Goal: Task Accomplishment & Management: Manage account settings

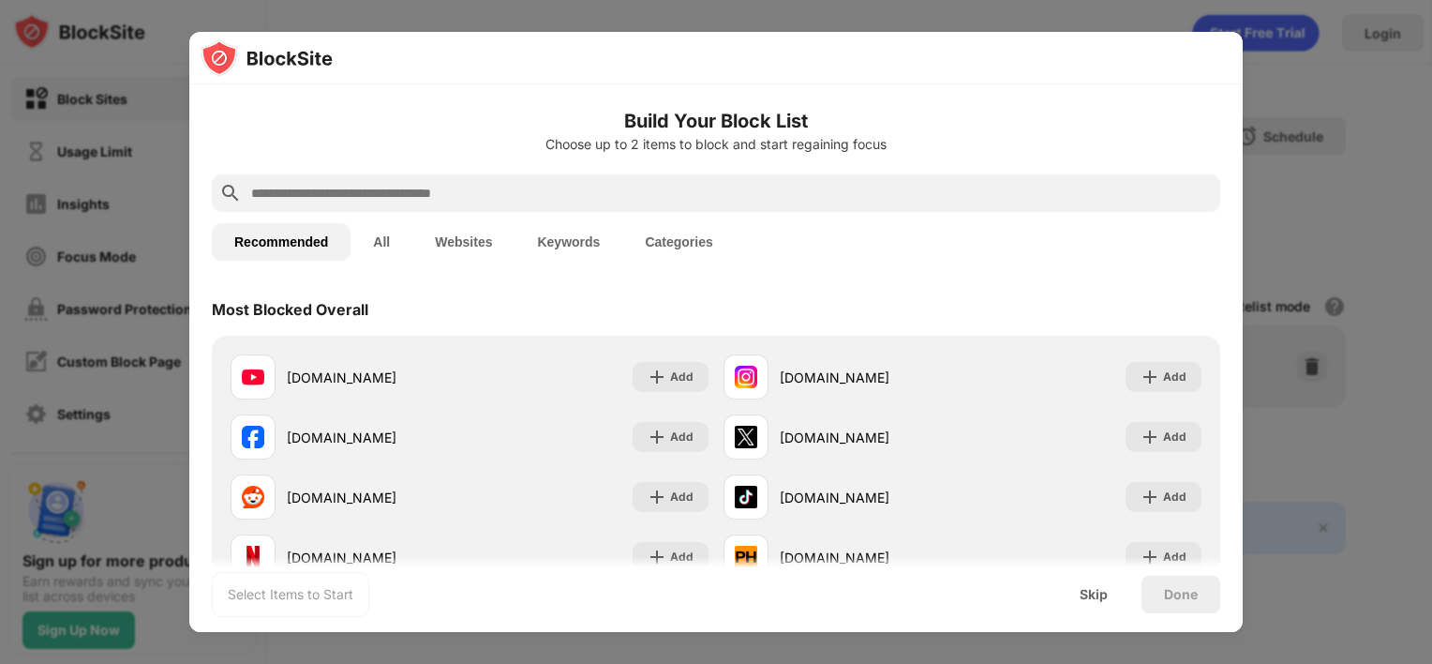
click at [1173, 379] on div "Got it" at bounding box center [1187, 381] width 35 height 15
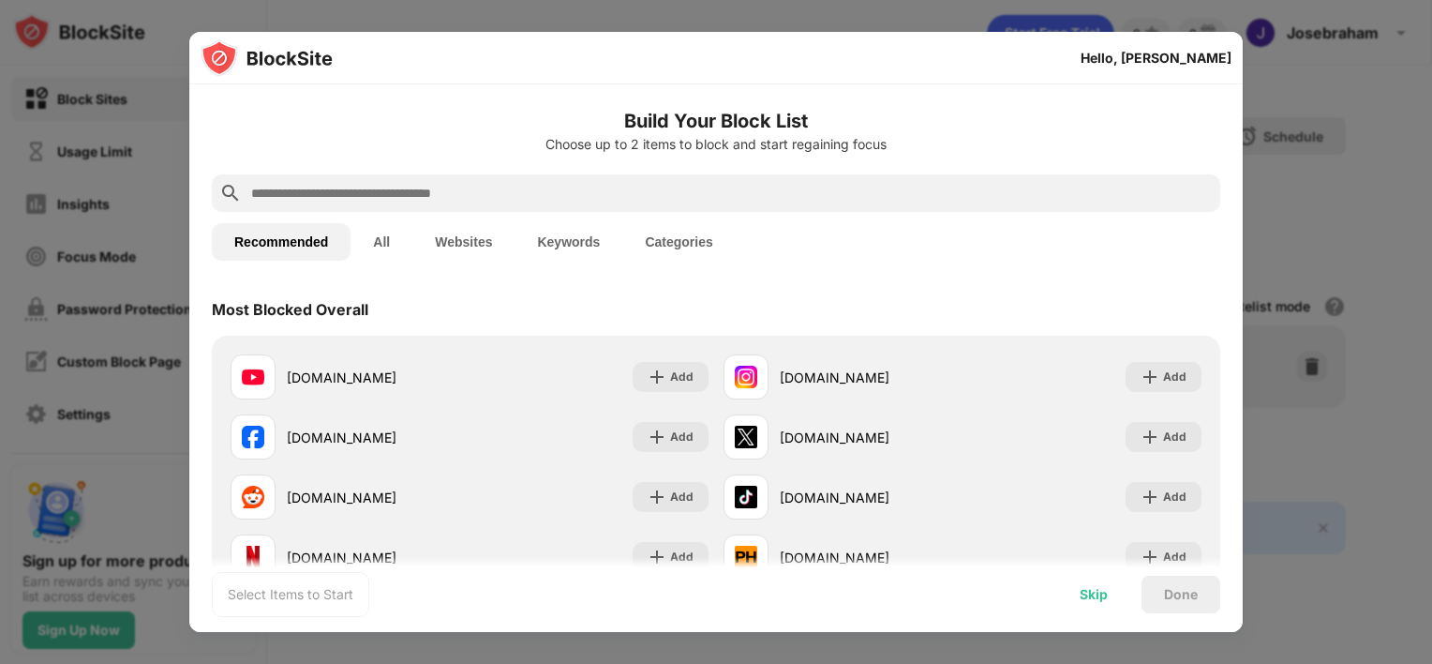
click at [1081, 597] on div "Skip" at bounding box center [1094, 594] width 28 height 15
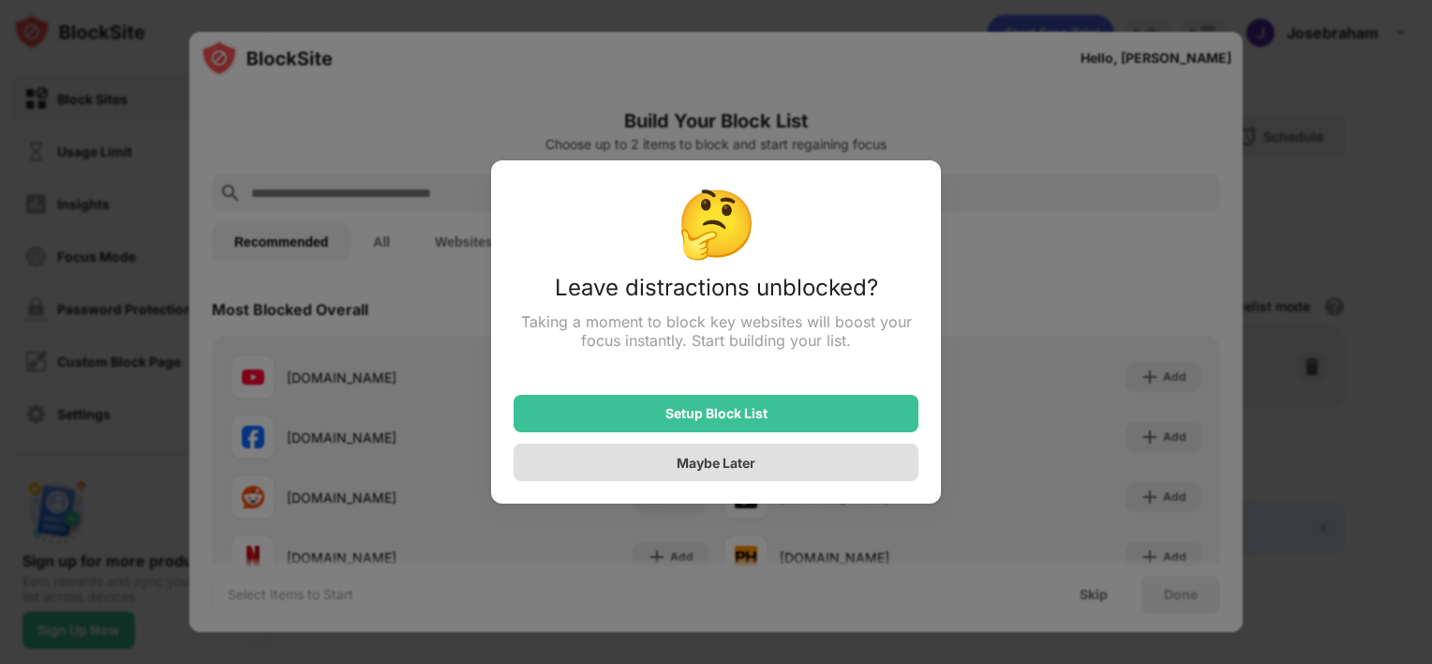
click at [700, 468] on div "Maybe Later" at bounding box center [716, 463] width 79 height 16
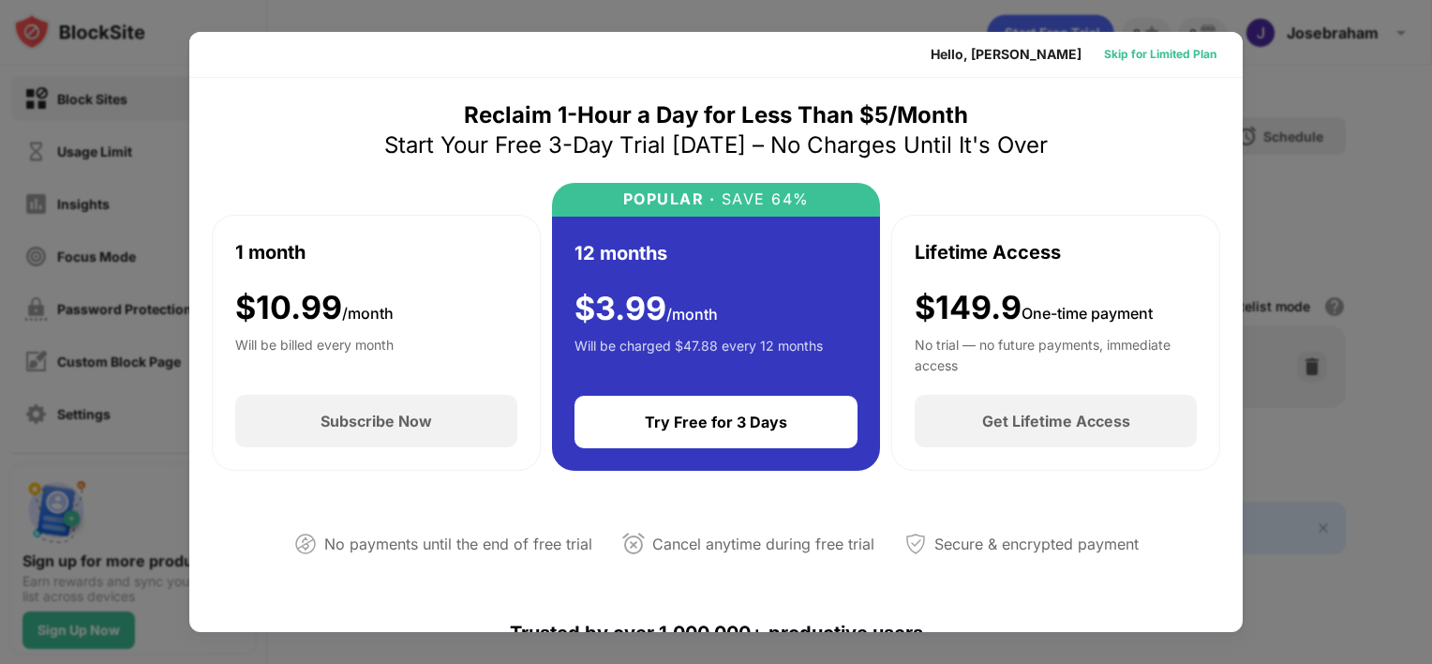
click at [1171, 56] on div "Skip for Limited Plan" at bounding box center [1160, 54] width 112 height 19
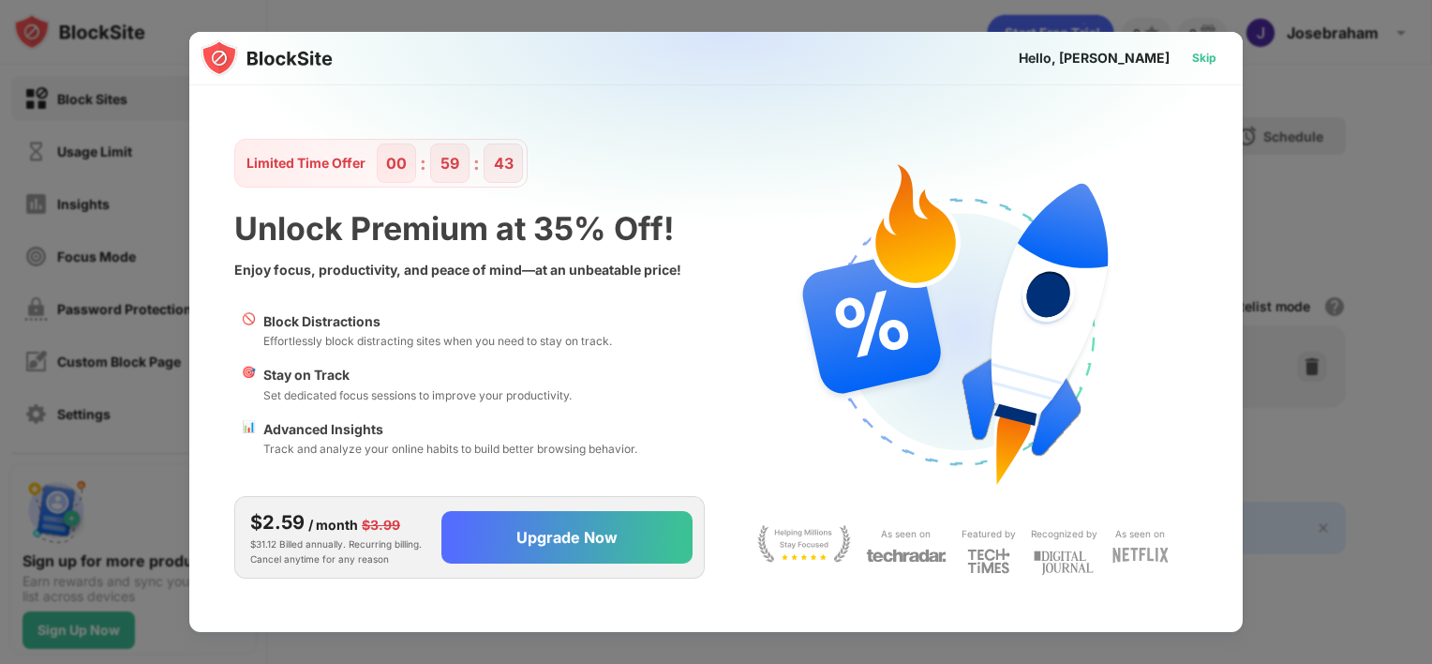
click at [1190, 56] on div "Skip" at bounding box center [1204, 58] width 54 height 30
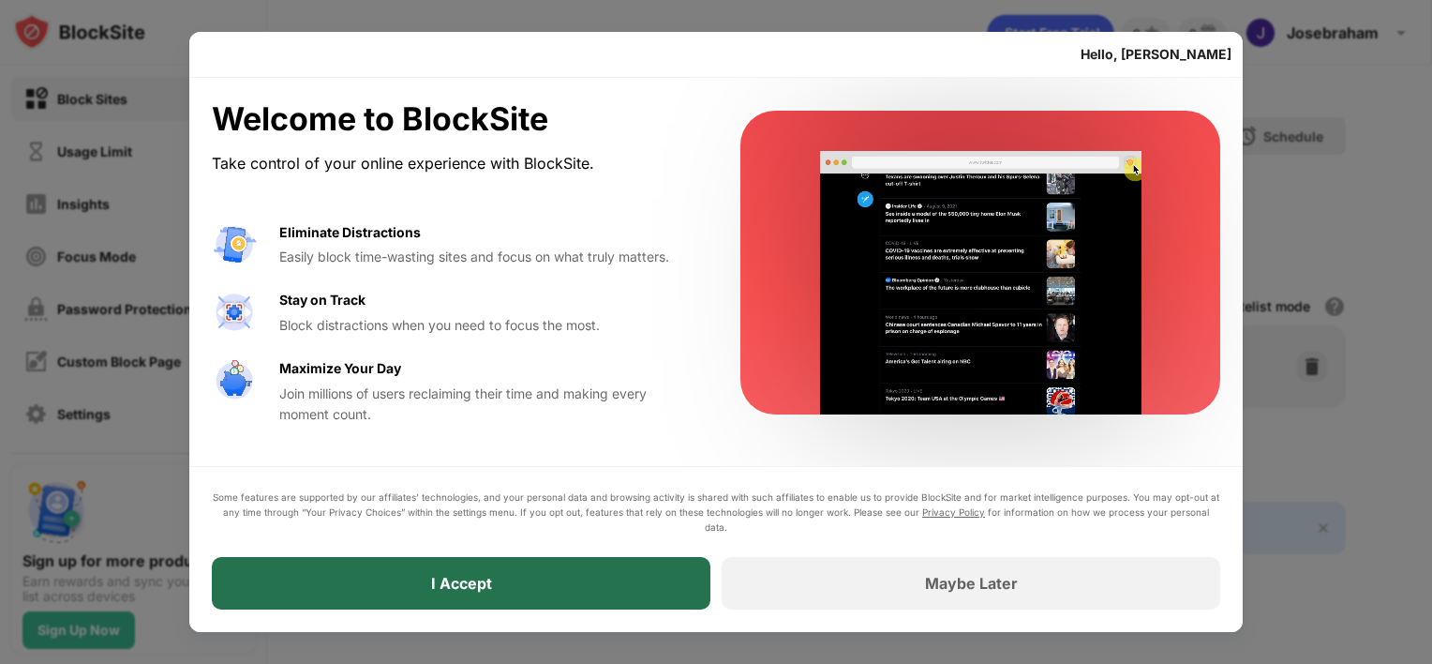
click at [405, 574] on div "I Accept" at bounding box center [461, 583] width 499 height 52
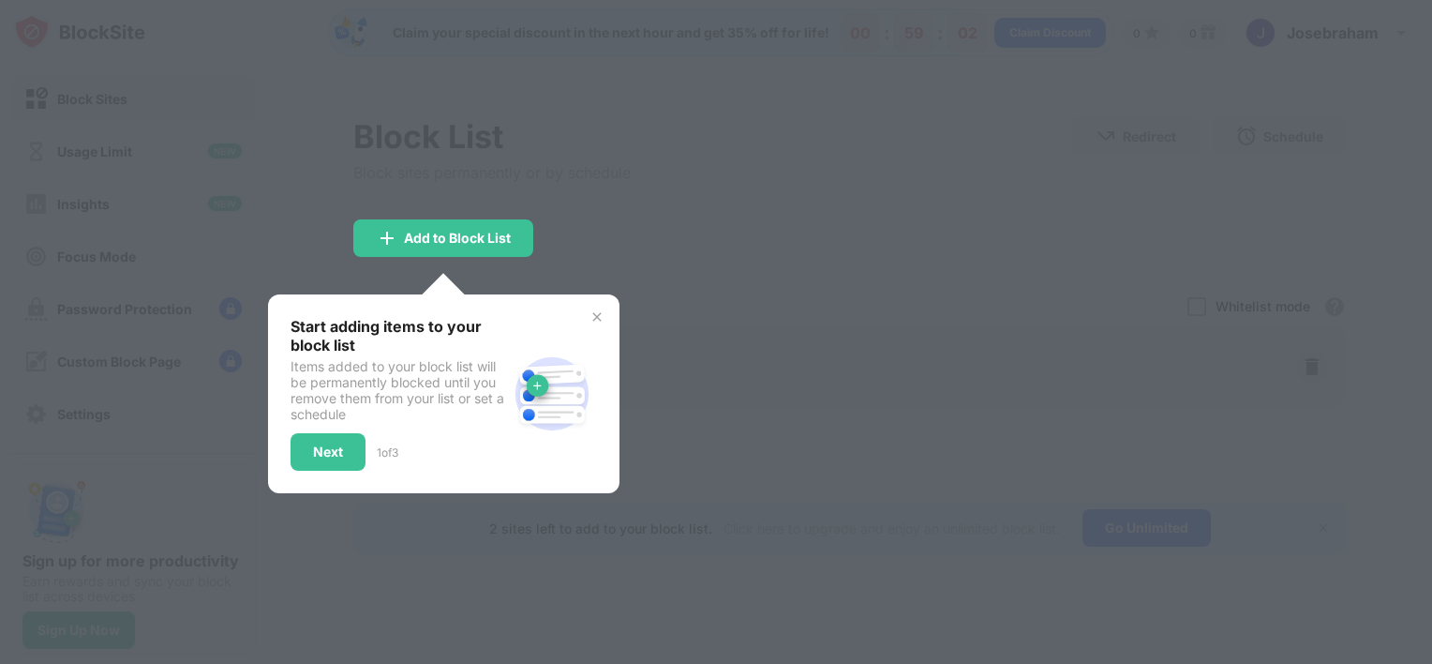
click at [590, 322] on img at bounding box center [597, 316] width 15 height 15
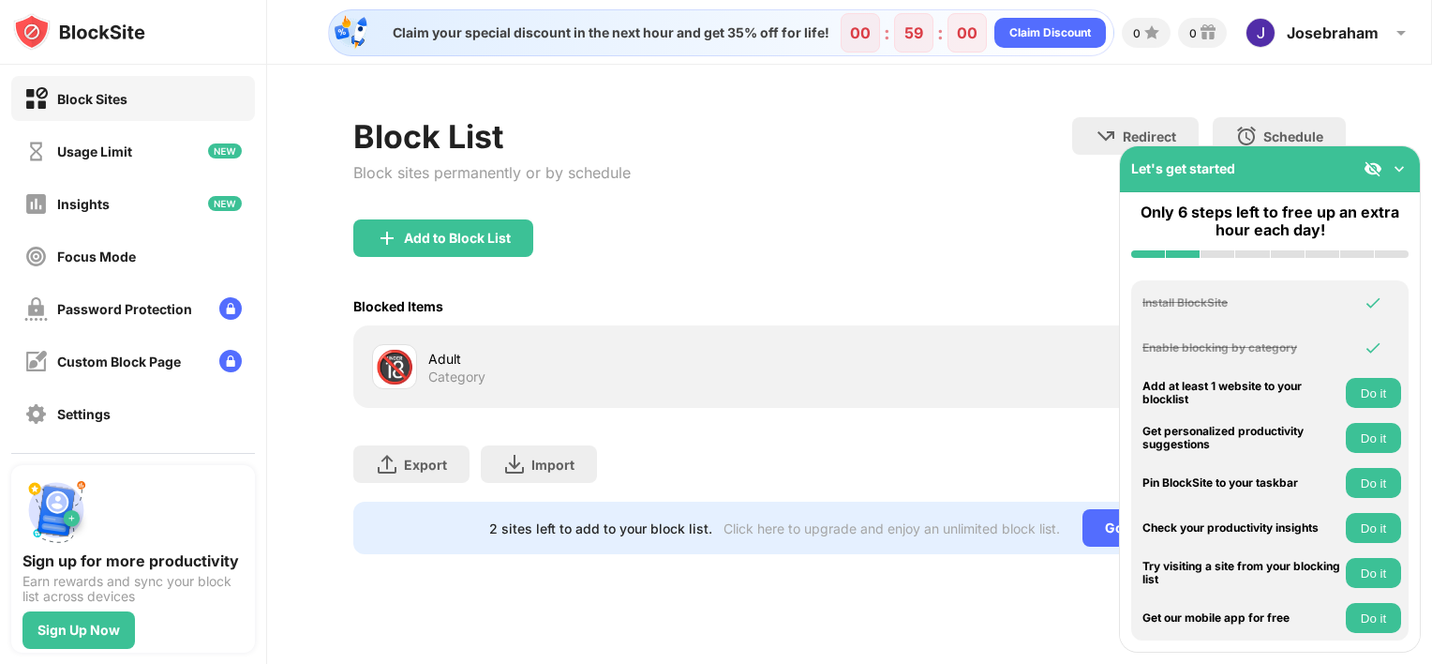
click at [1369, 169] on img at bounding box center [1373, 168] width 19 height 19
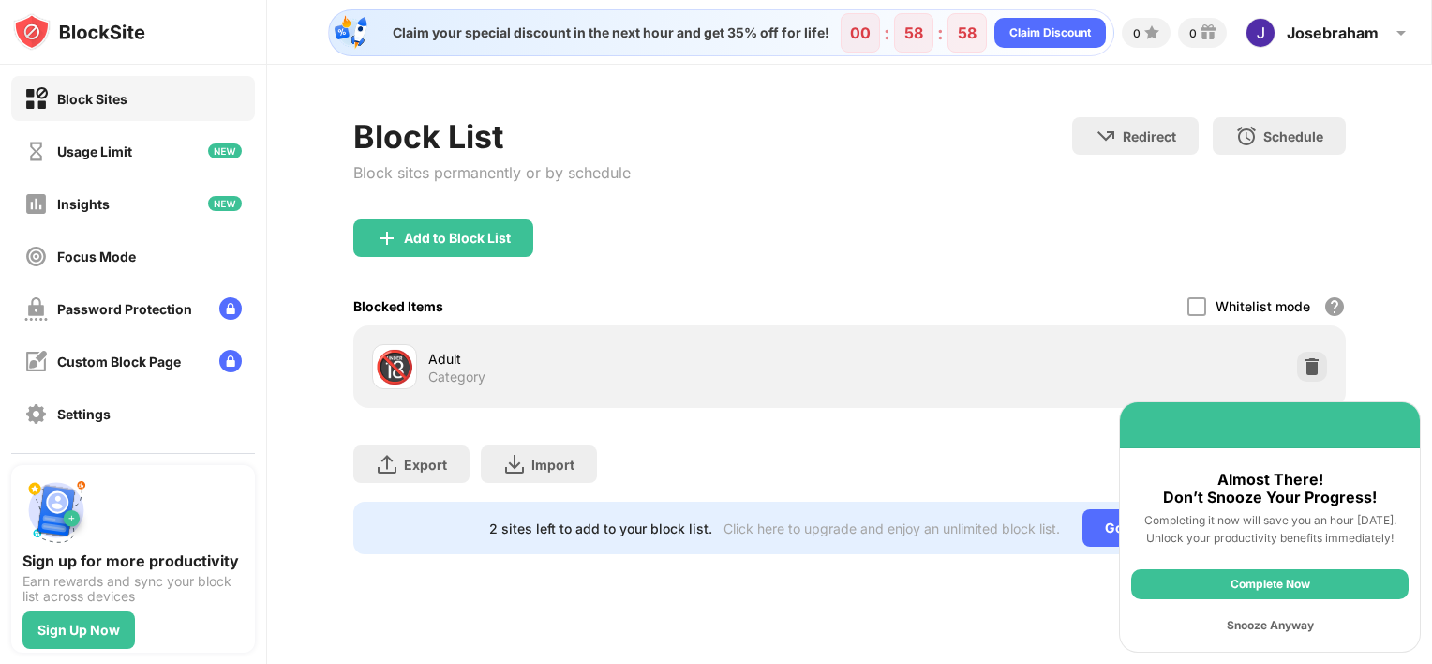
click at [1290, 632] on div "Snooze Anyway" at bounding box center [1269, 625] width 277 height 30
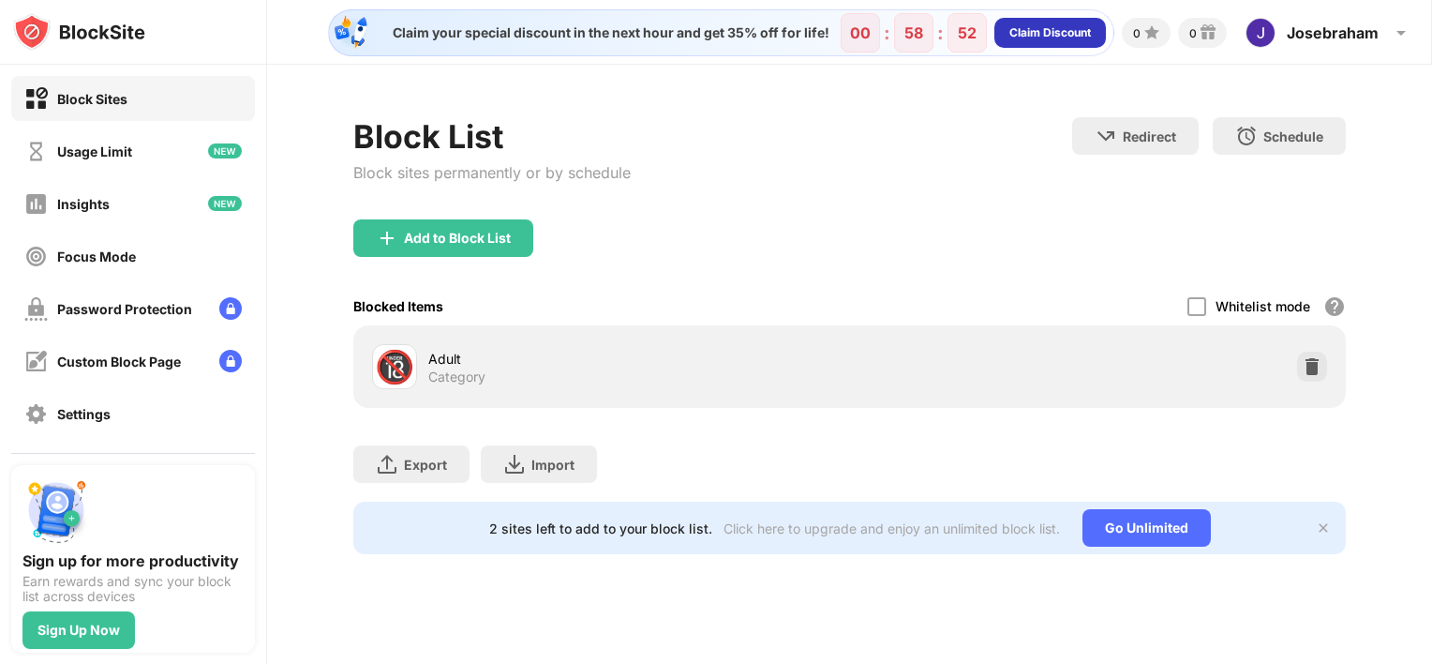
click at [1022, 37] on div "Claim Discount" at bounding box center [1050, 32] width 82 height 19
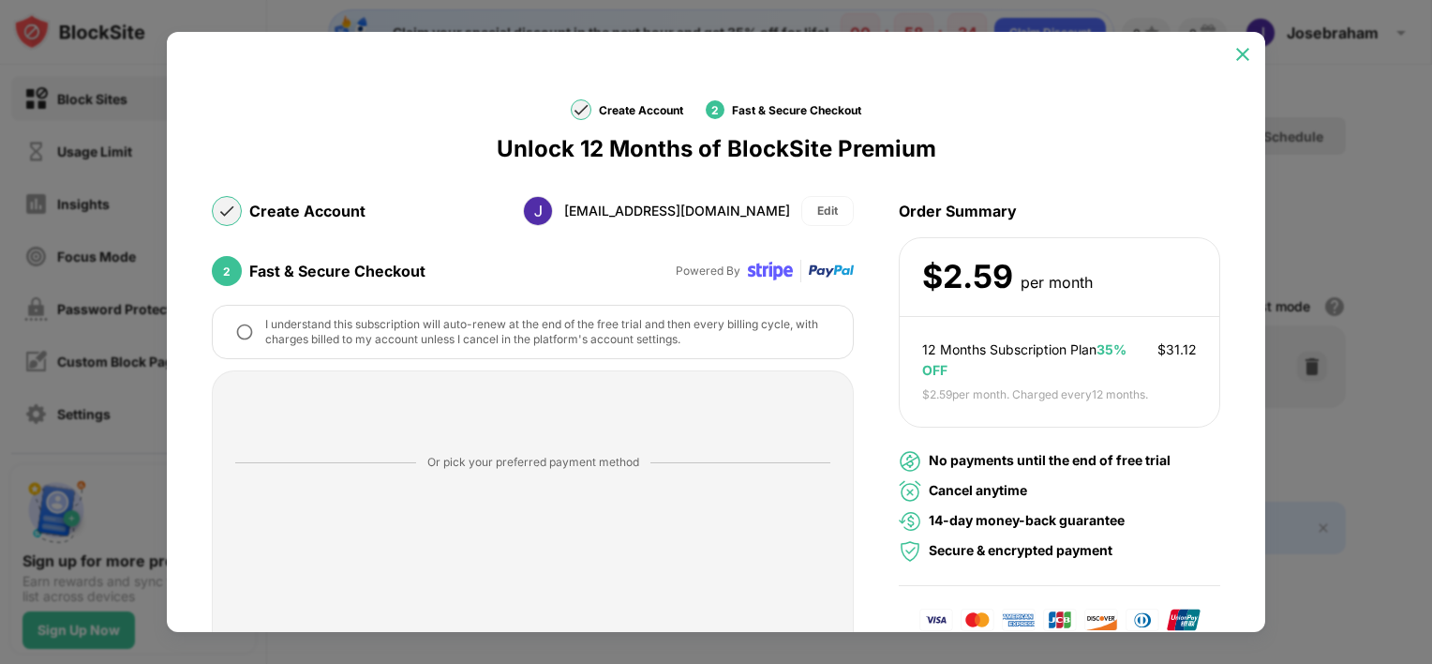
click at [1233, 46] on img at bounding box center [1242, 54] width 19 height 19
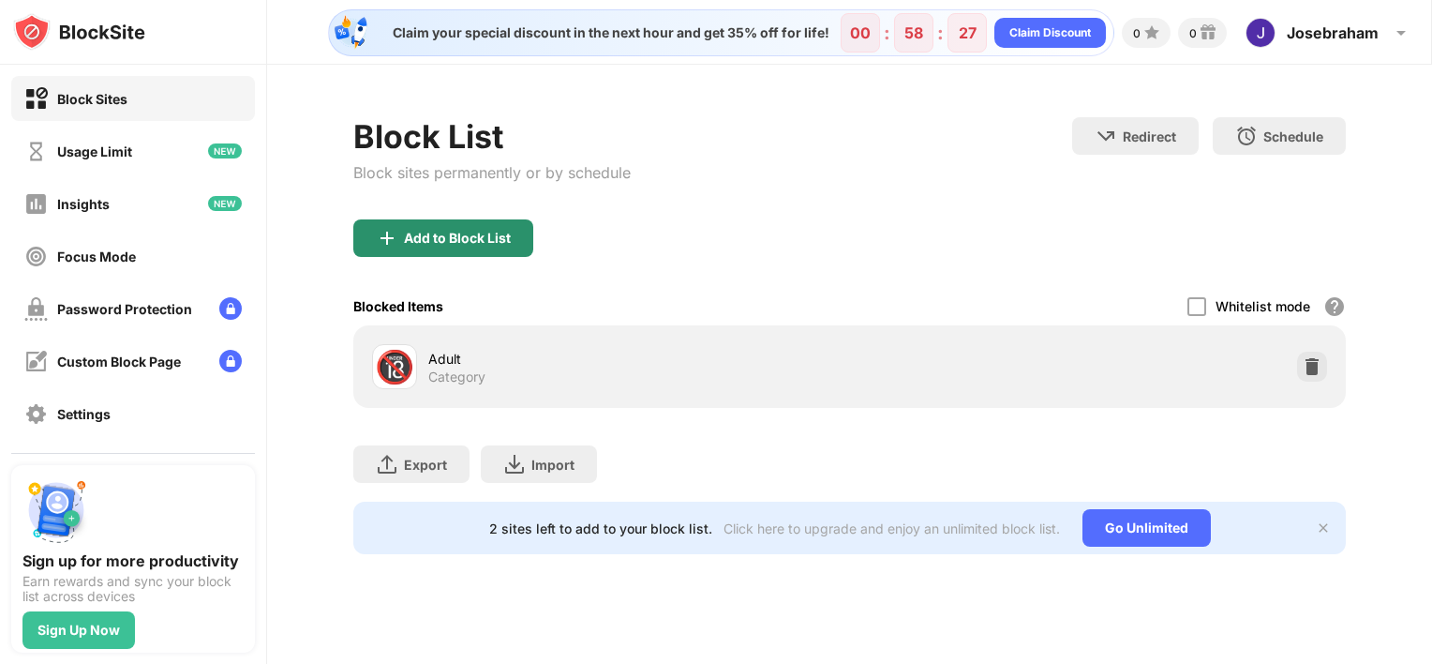
click at [451, 225] on div "Add to Block List" at bounding box center [443, 237] width 180 height 37
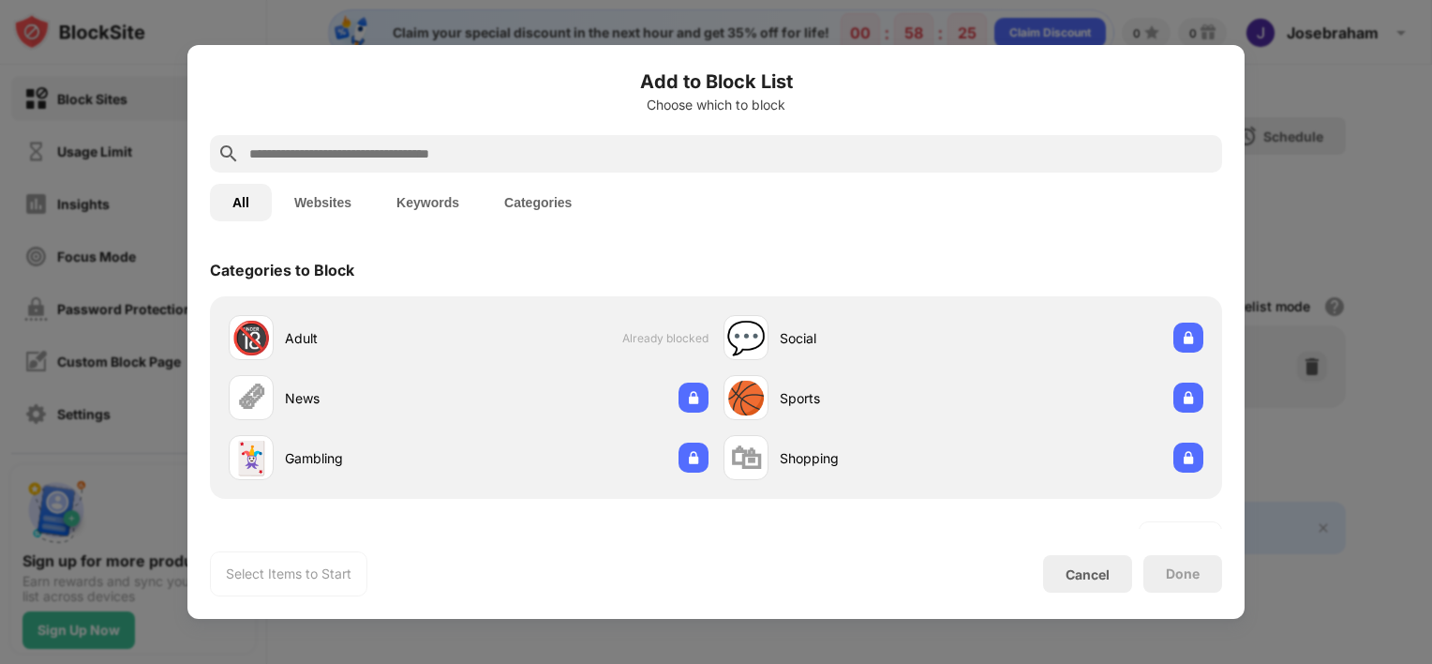
click at [530, 192] on button "Categories" at bounding box center [538, 202] width 112 height 37
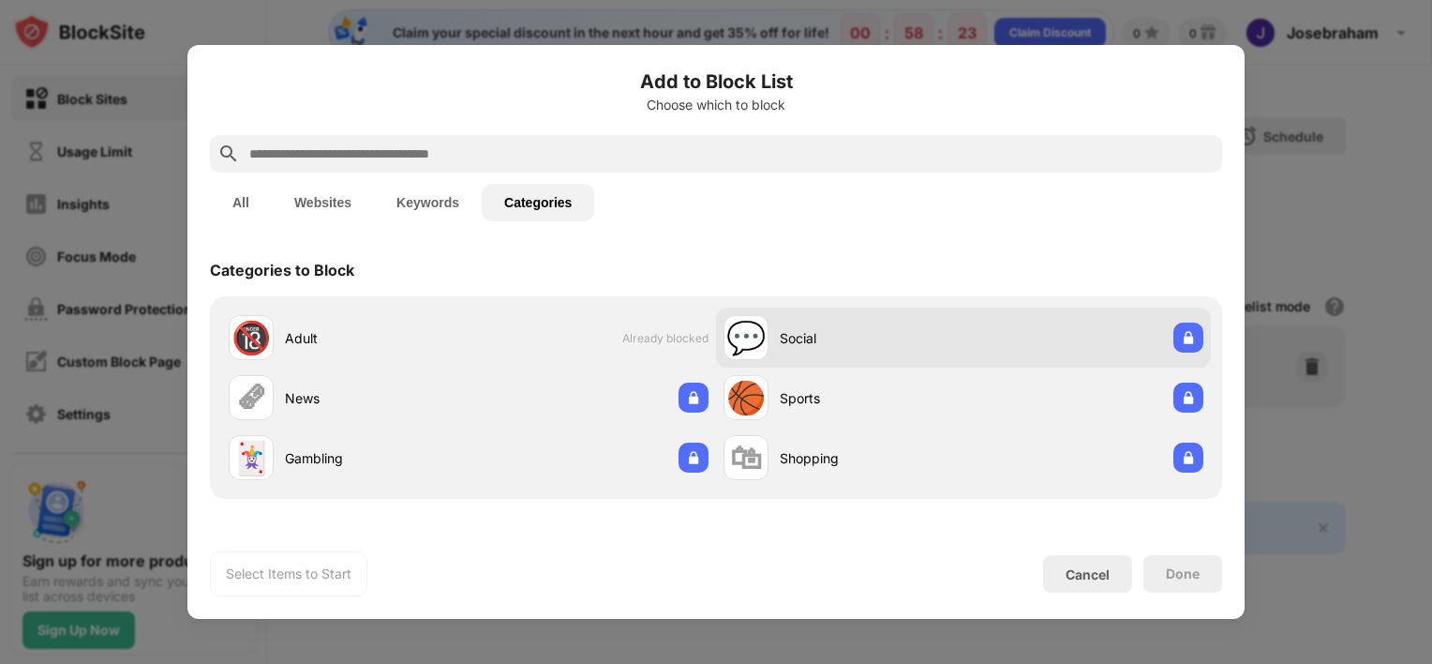
click at [992, 362] on div "💬 Social" at bounding box center [963, 337] width 495 height 60
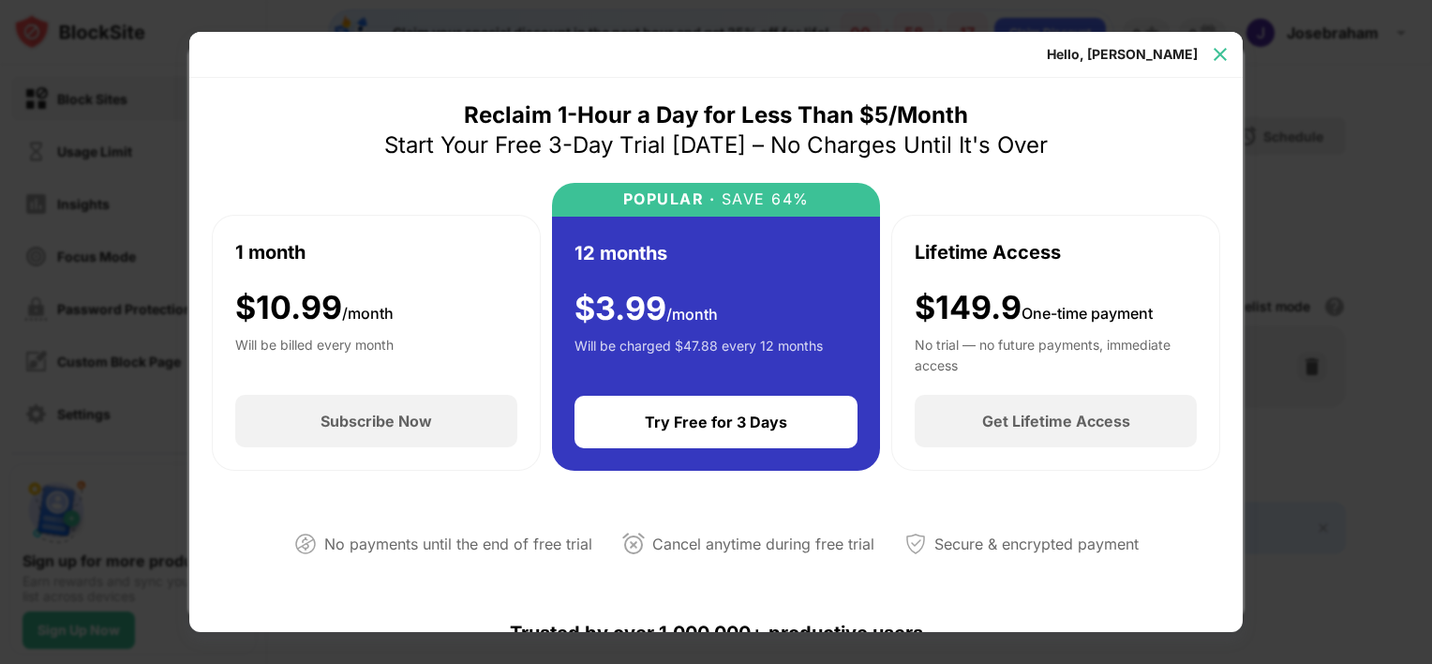
click at [1213, 51] on img at bounding box center [1220, 54] width 19 height 19
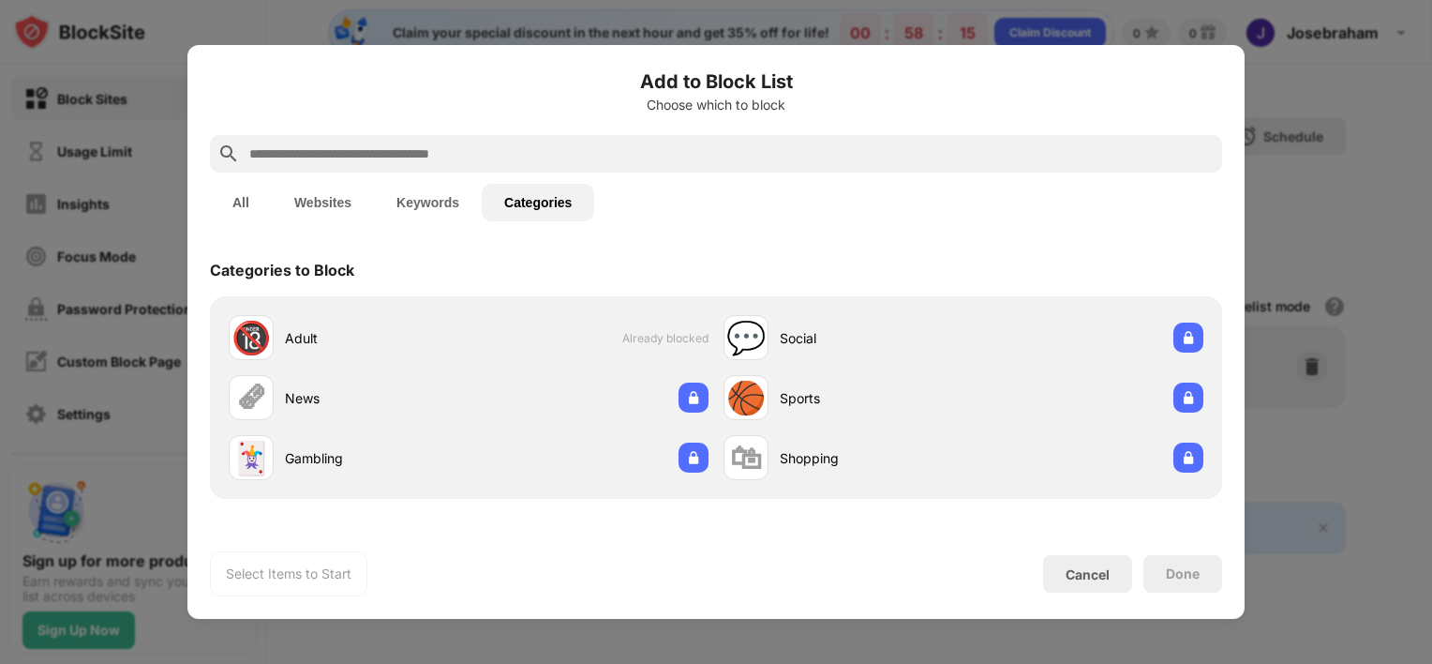
click at [236, 201] on button "All" at bounding box center [241, 202] width 62 height 37
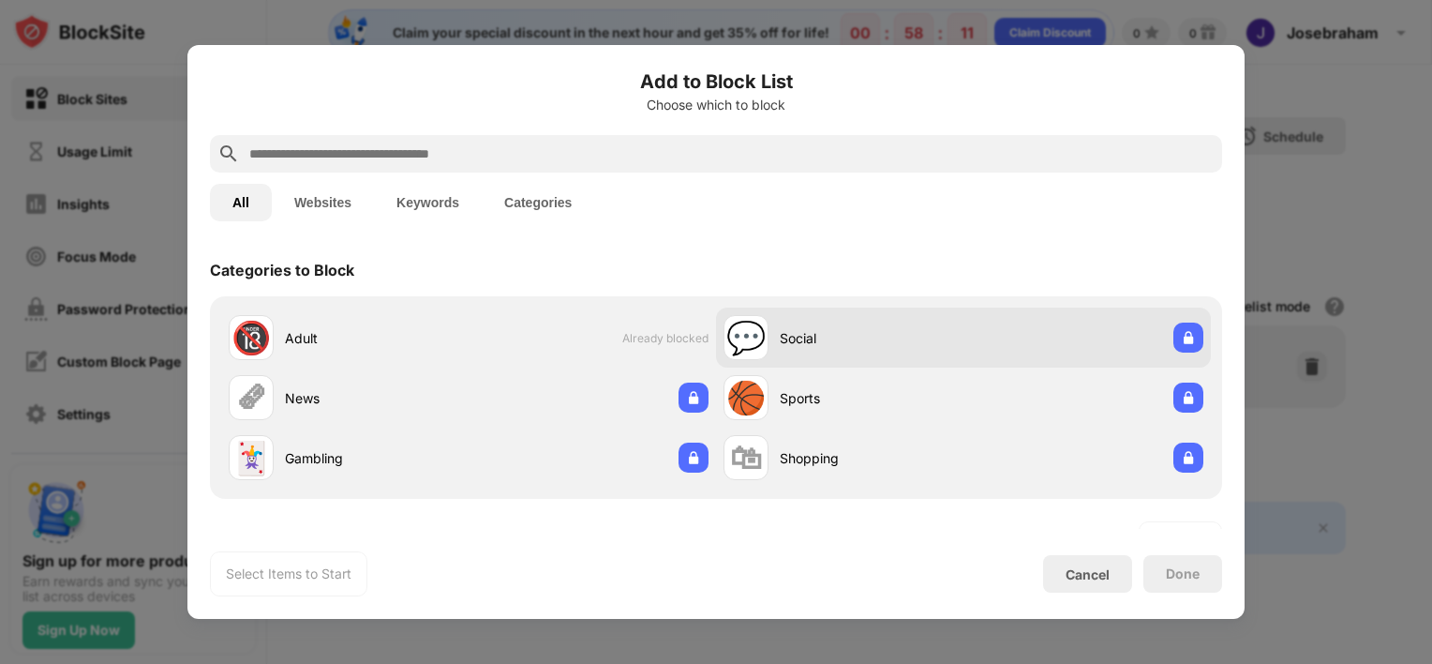
click at [828, 320] on div "💬 Social" at bounding box center [844, 337] width 240 height 45
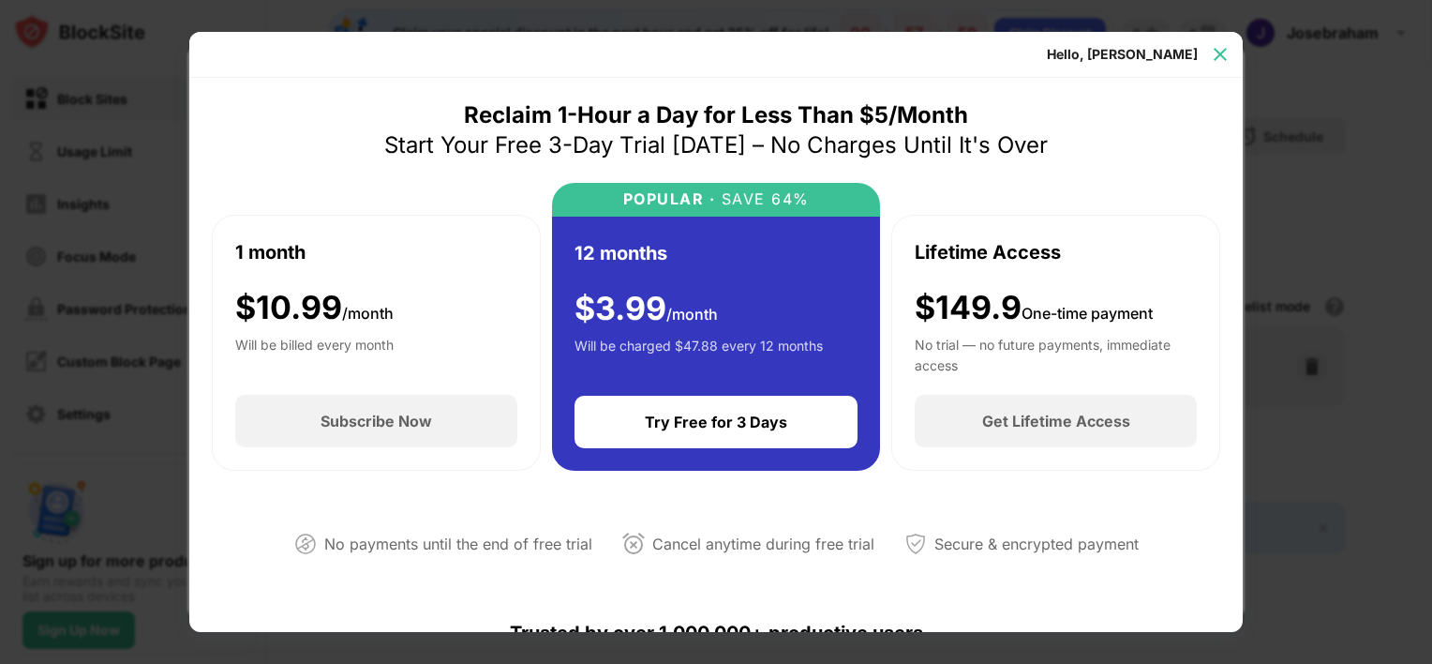
click at [1225, 48] on img at bounding box center [1220, 54] width 19 height 19
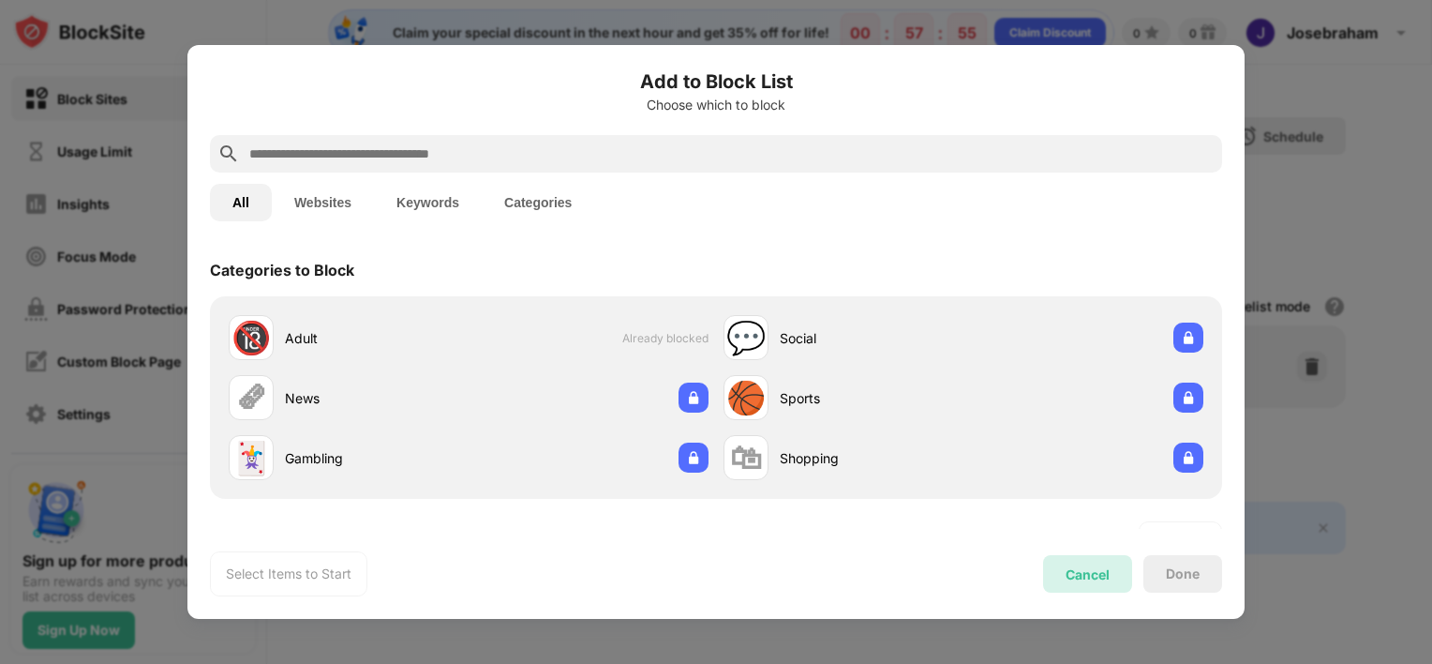
click at [1066, 569] on div "Cancel" at bounding box center [1088, 574] width 44 height 16
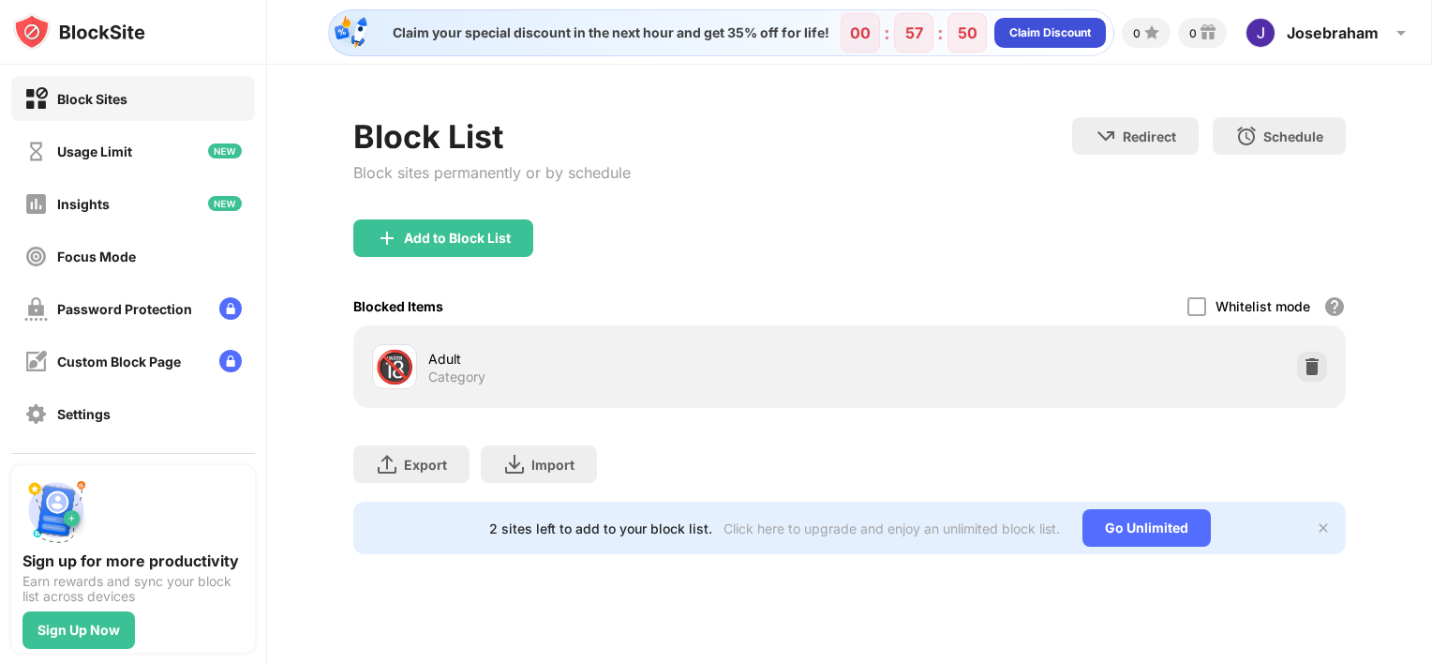
click at [1063, 39] on div "Claim Discount" at bounding box center [1050, 32] width 82 height 19
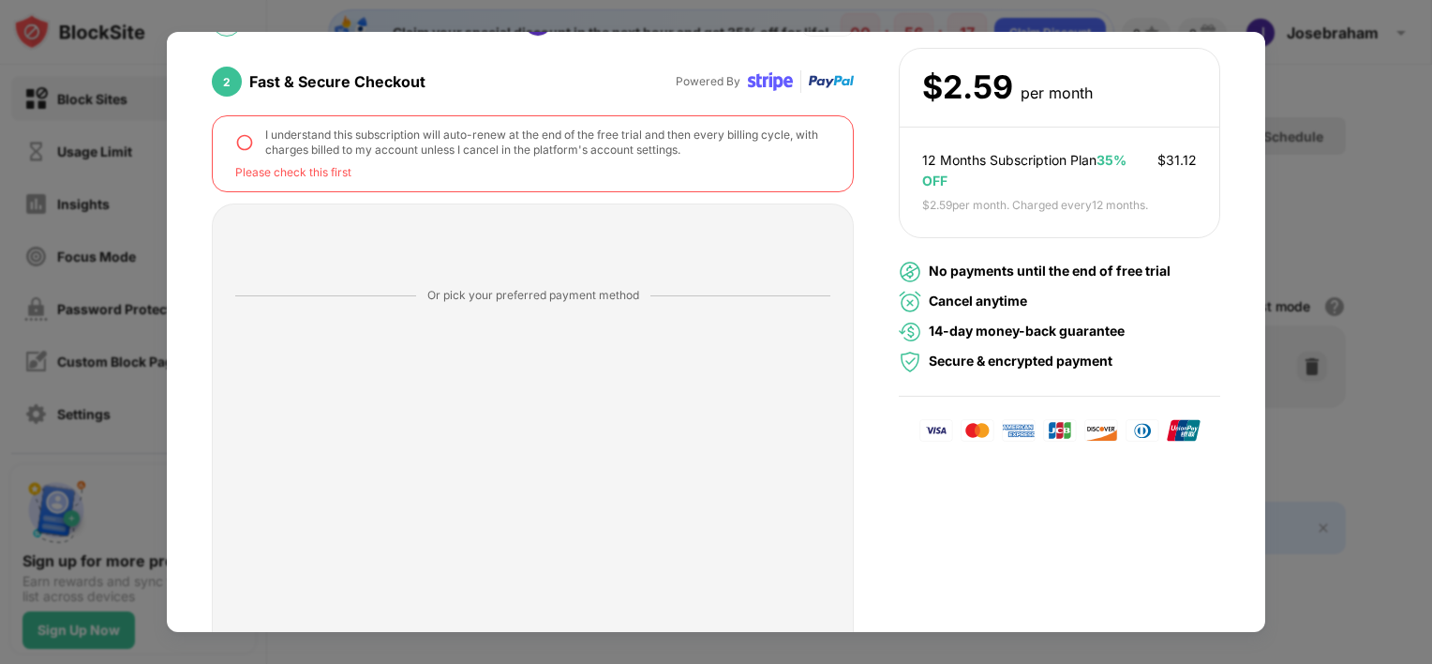
scroll to position [161, 0]
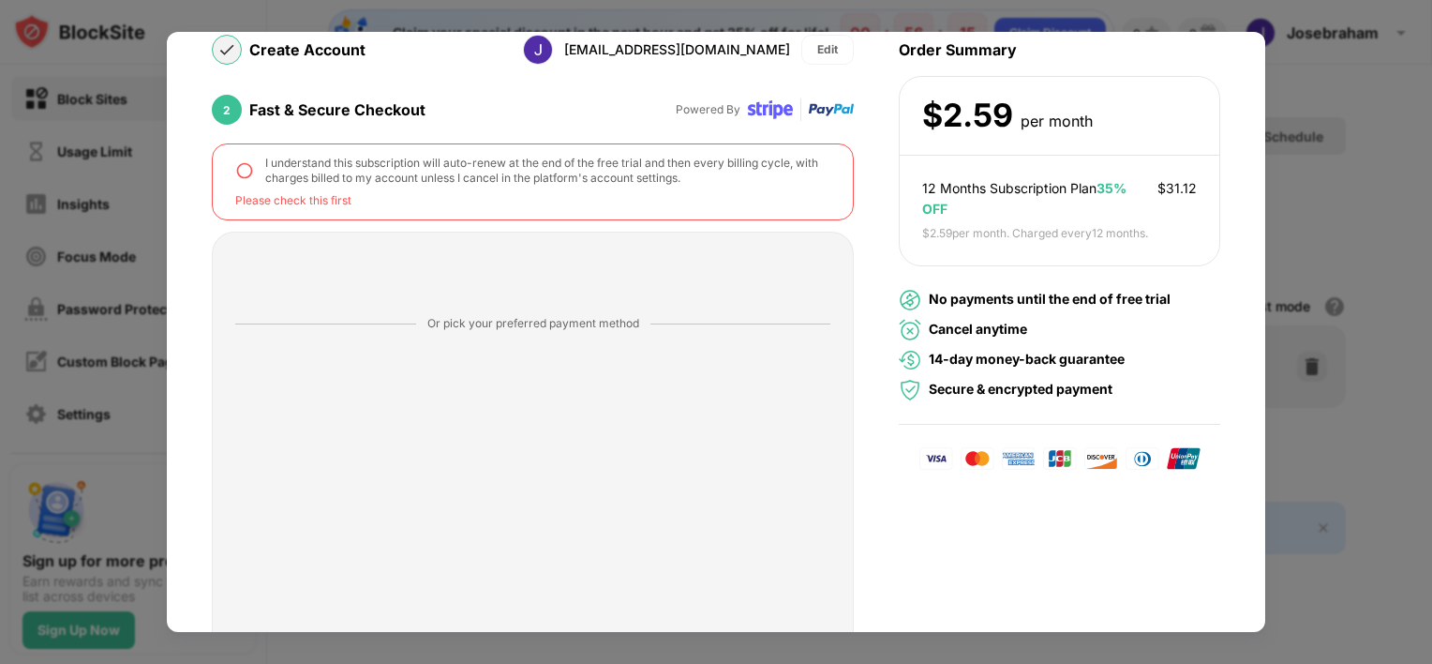
click at [235, 173] on img at bounding box center [244, 170] width 19 height 19
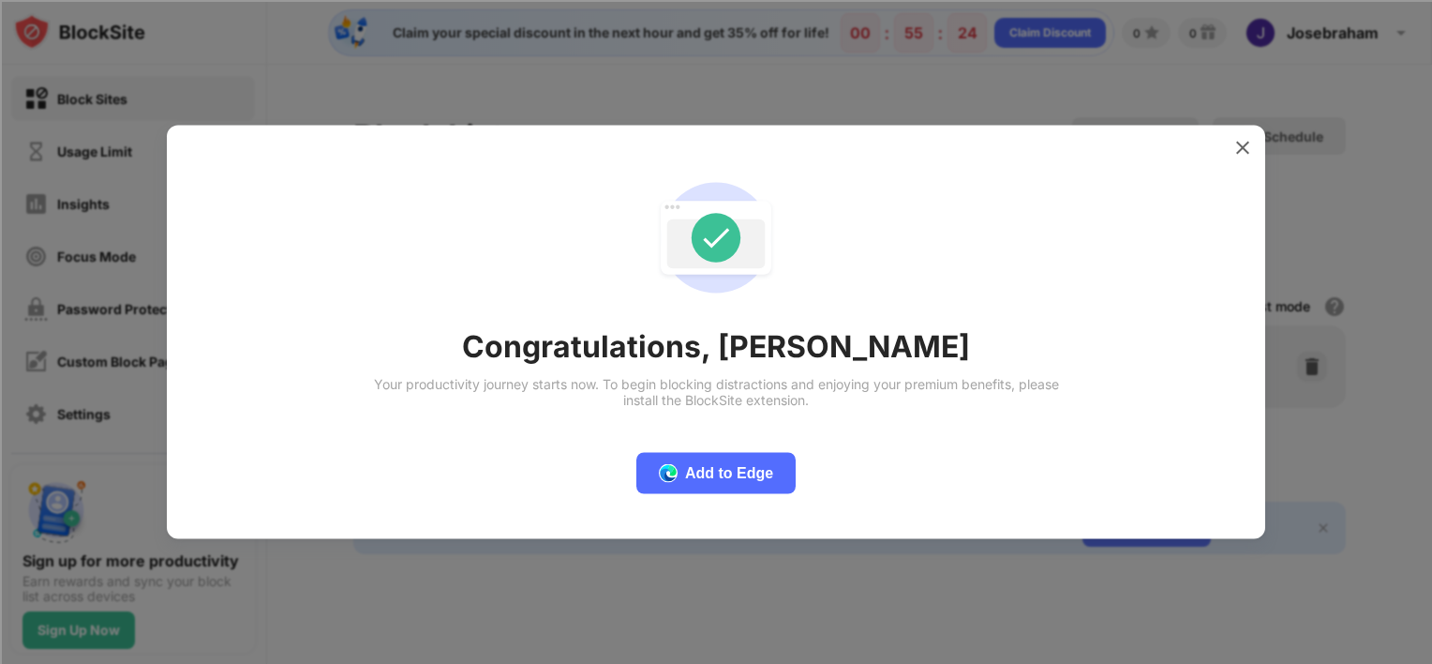
scroll to position [0, 0]
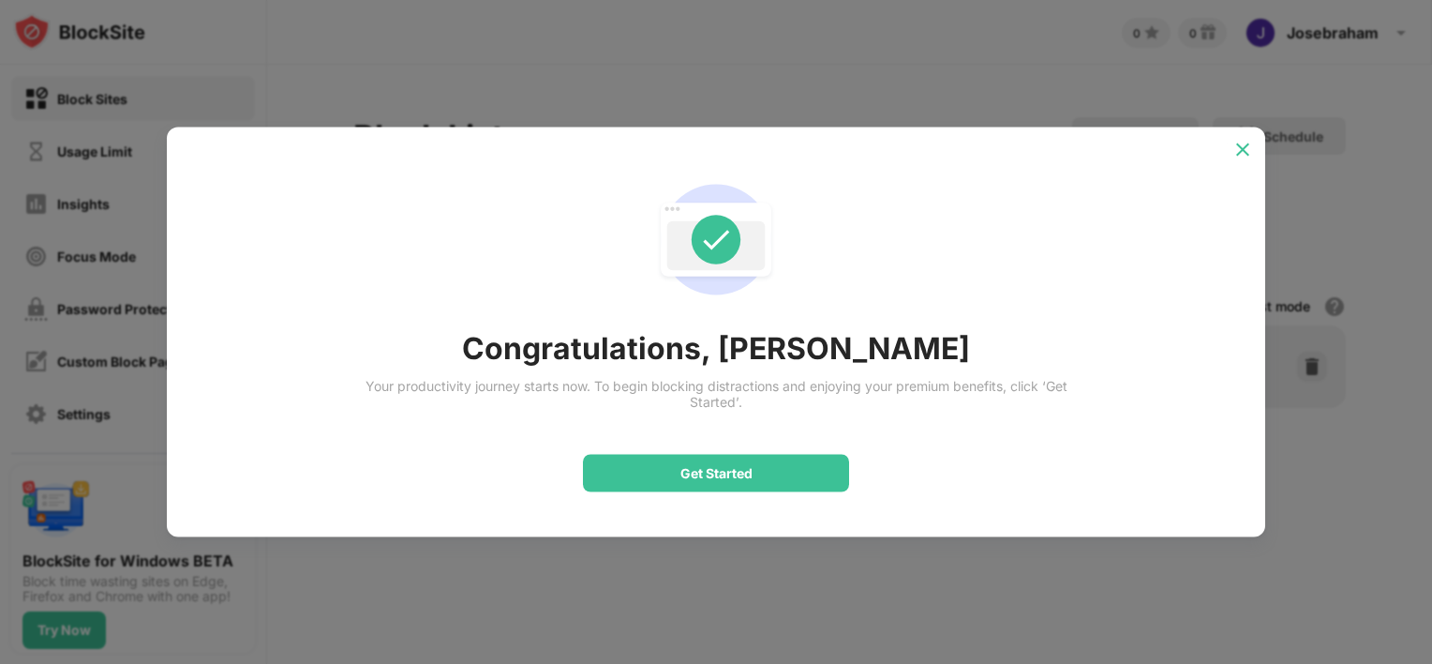
click at [1246, 150] on img at bounding box center [1242, 150] width 19 height 19
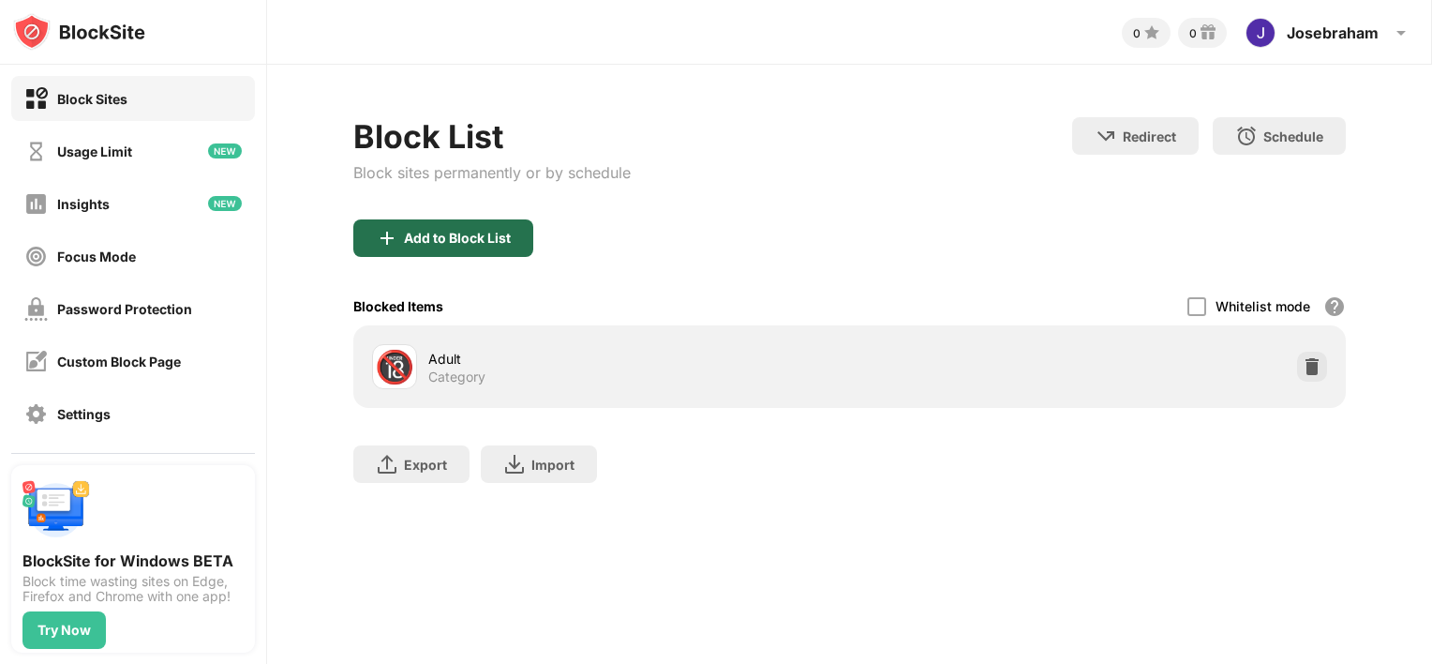
click at [413, 235] on div "Add to Block List" at bounding box center [457, 238] width 107 height 15
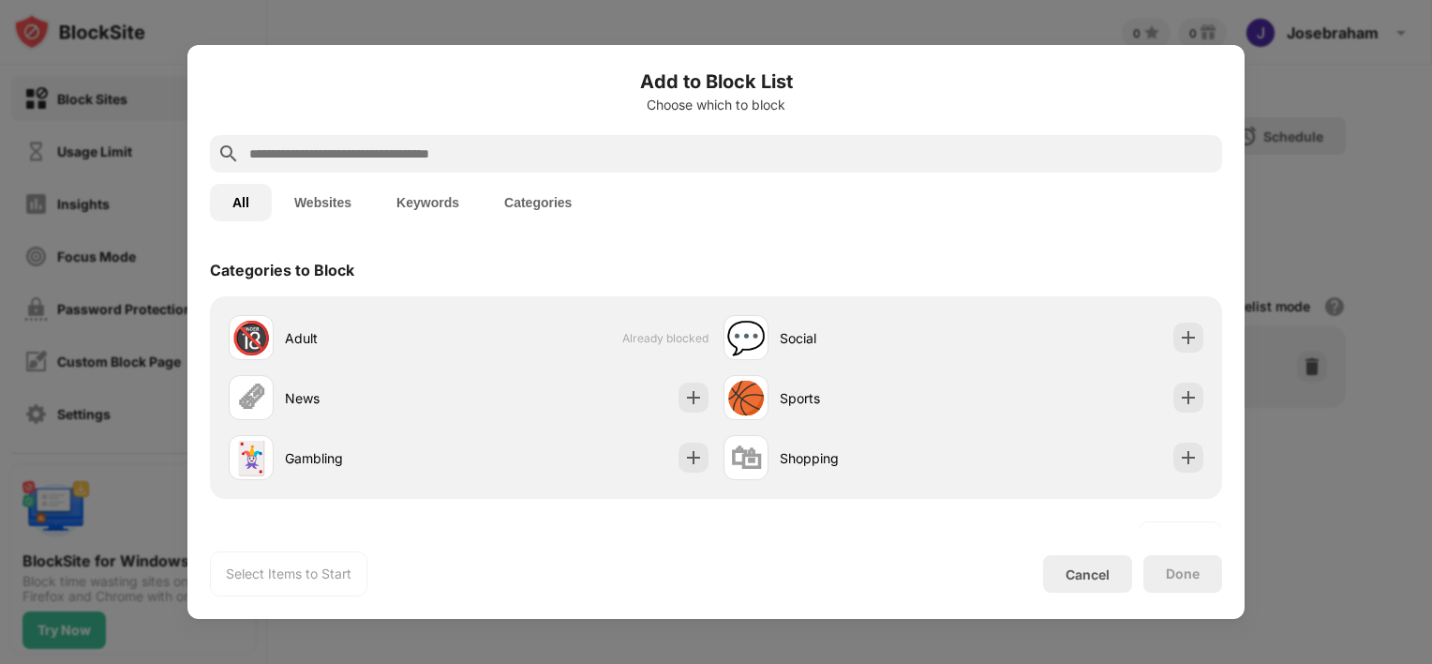
click at [338, 201] on button "Websites" at bounding box center [323, 202] width 102 height 37
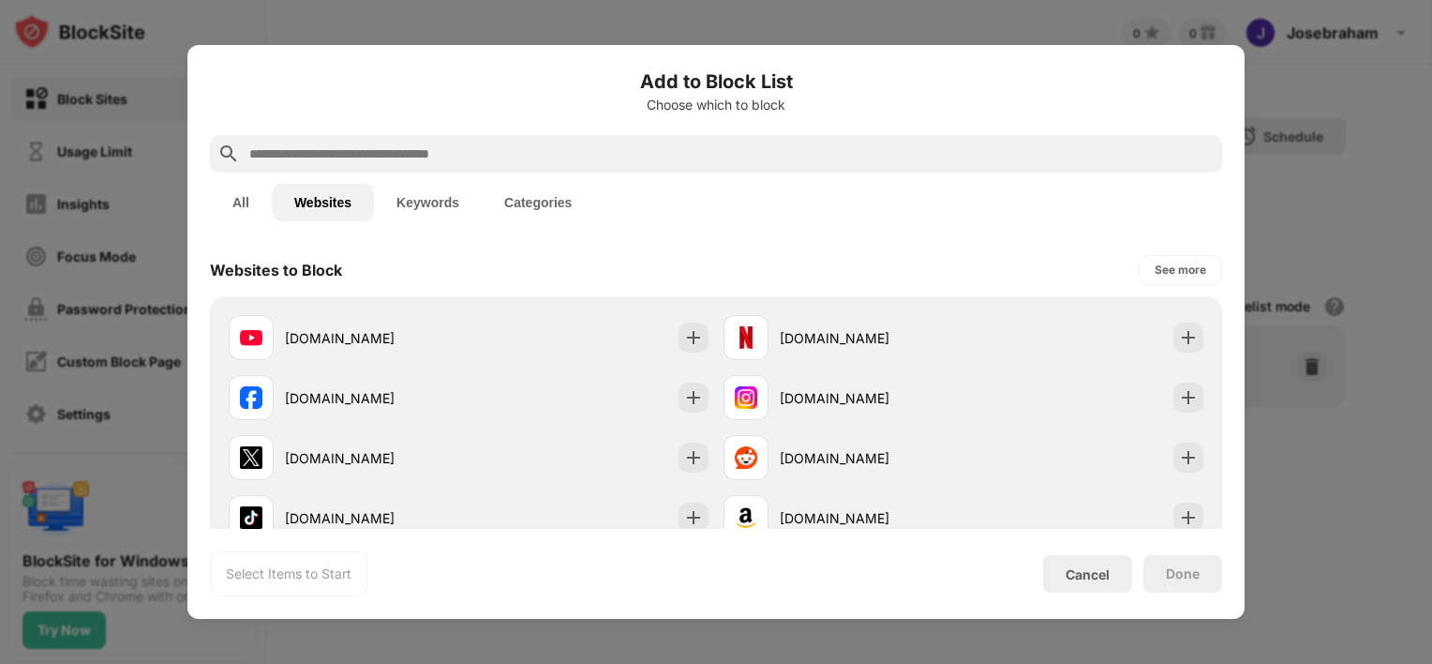
click at [537, 209] on button "Categories" at bounding box center [538, 202] width 112 height 37
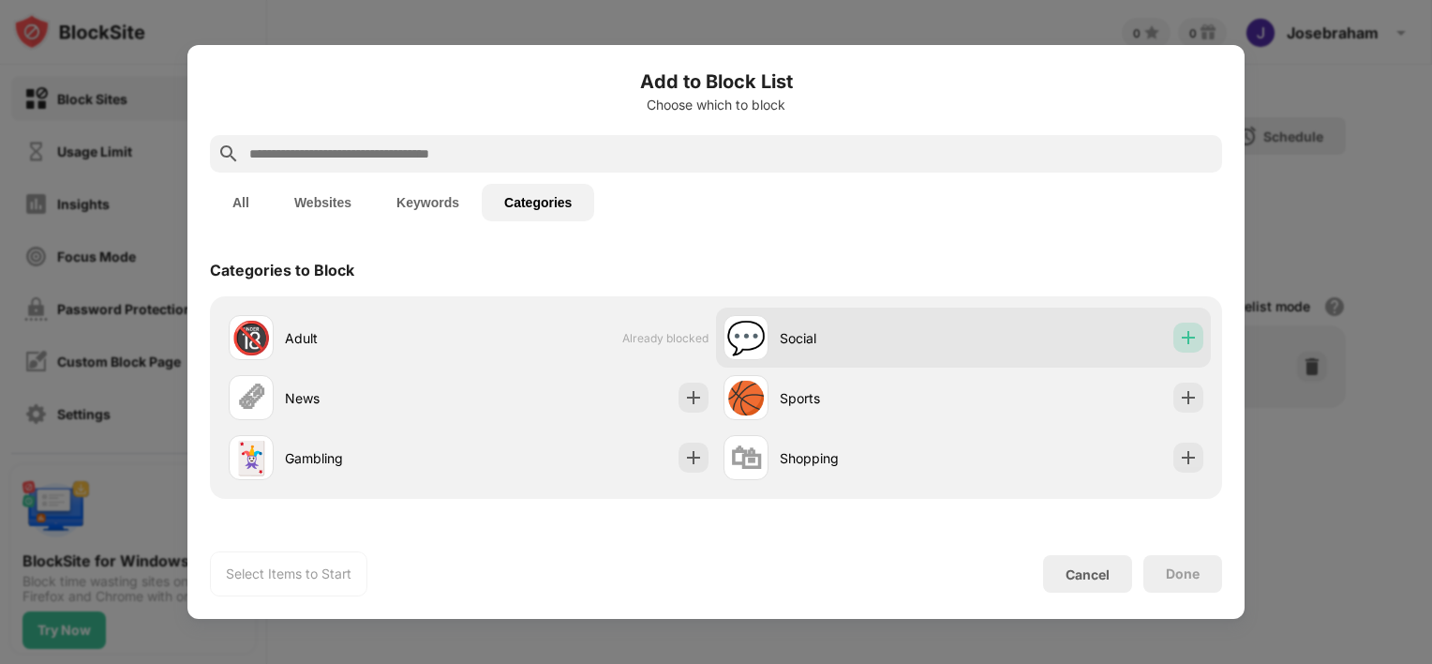
click at [1197, 341] on img at bounding box center [1188, 337] width 19 height 19
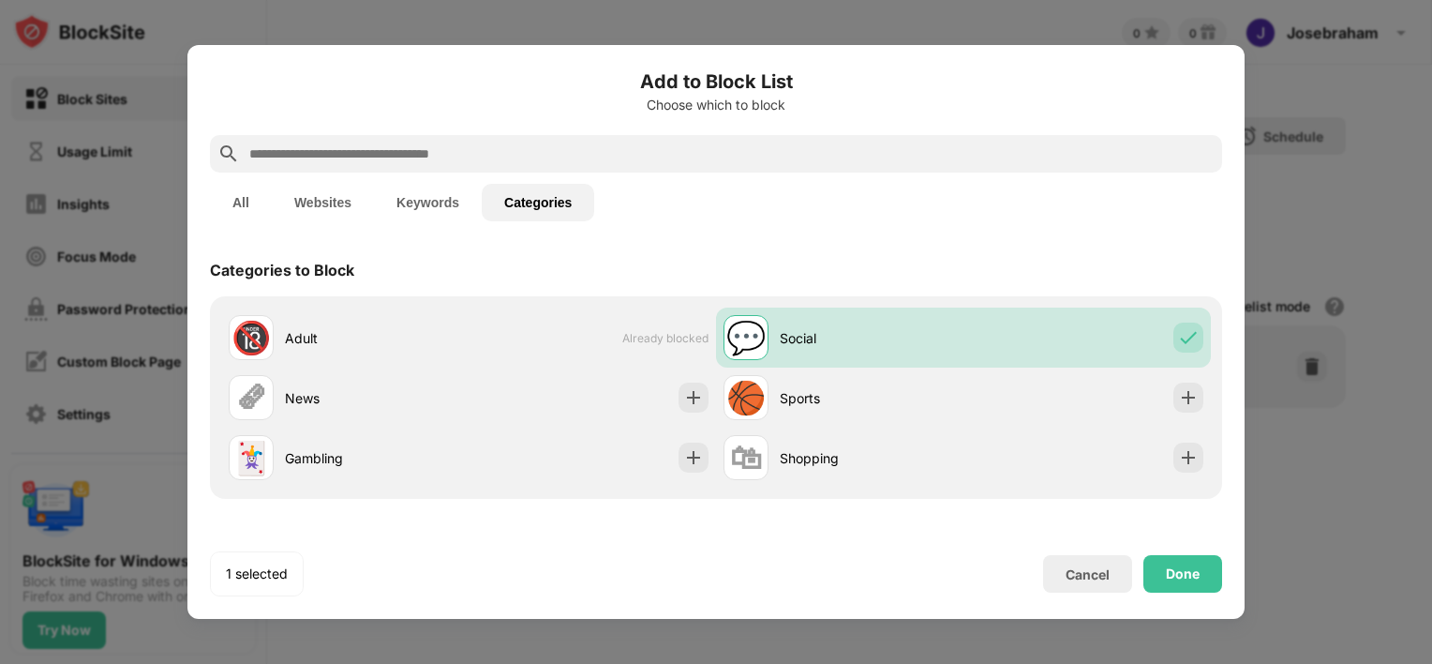
click at [327, 211] on button "Websites" at bounding box center [323, 202] width 102 height 37
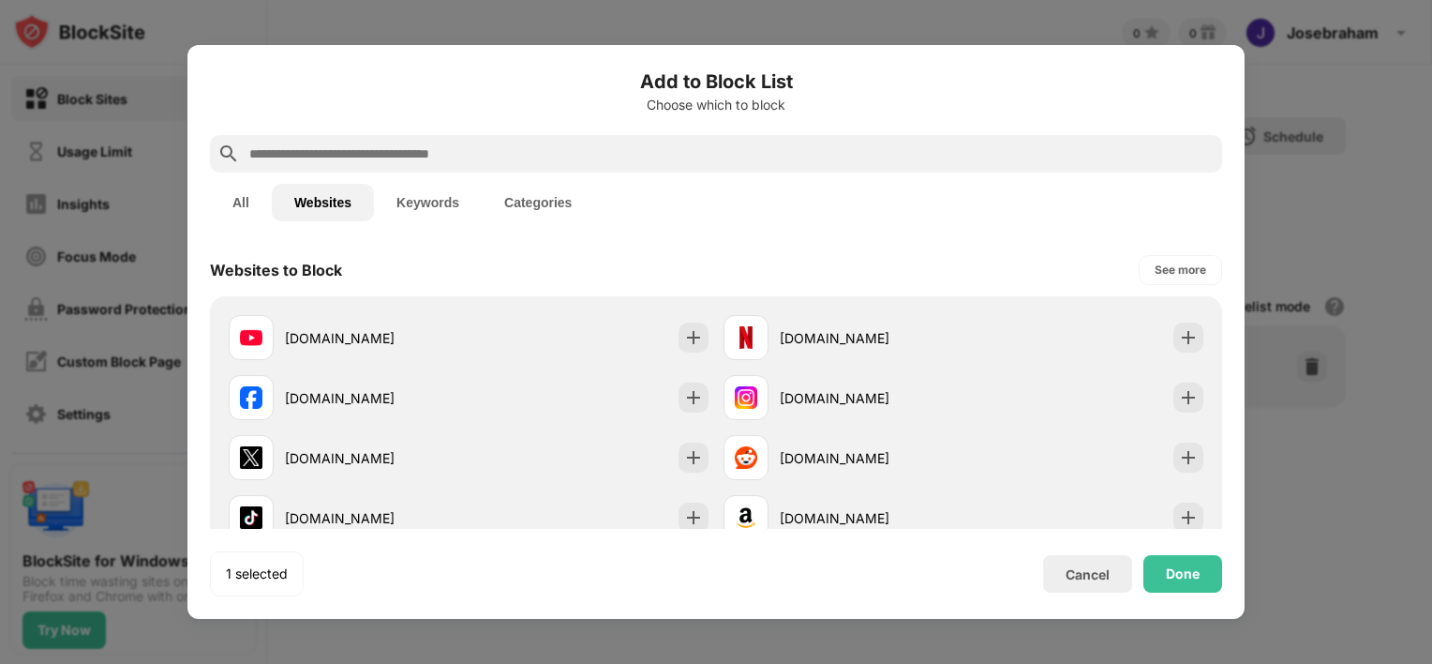
click at [416, 210] on button "Keywords" at bounding box center [428, 202] width 108 height 37
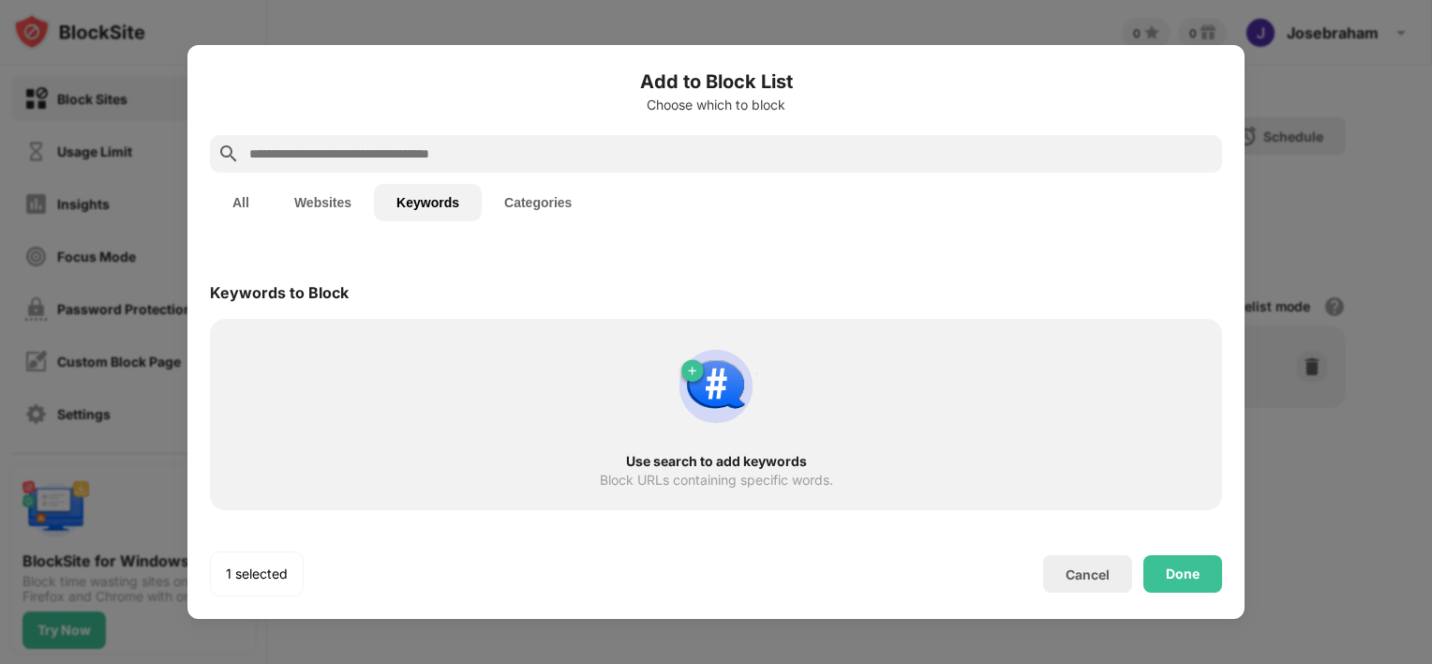
click at [366, 146] on input "text" at bounding box center [730, 153] width 967 height 22
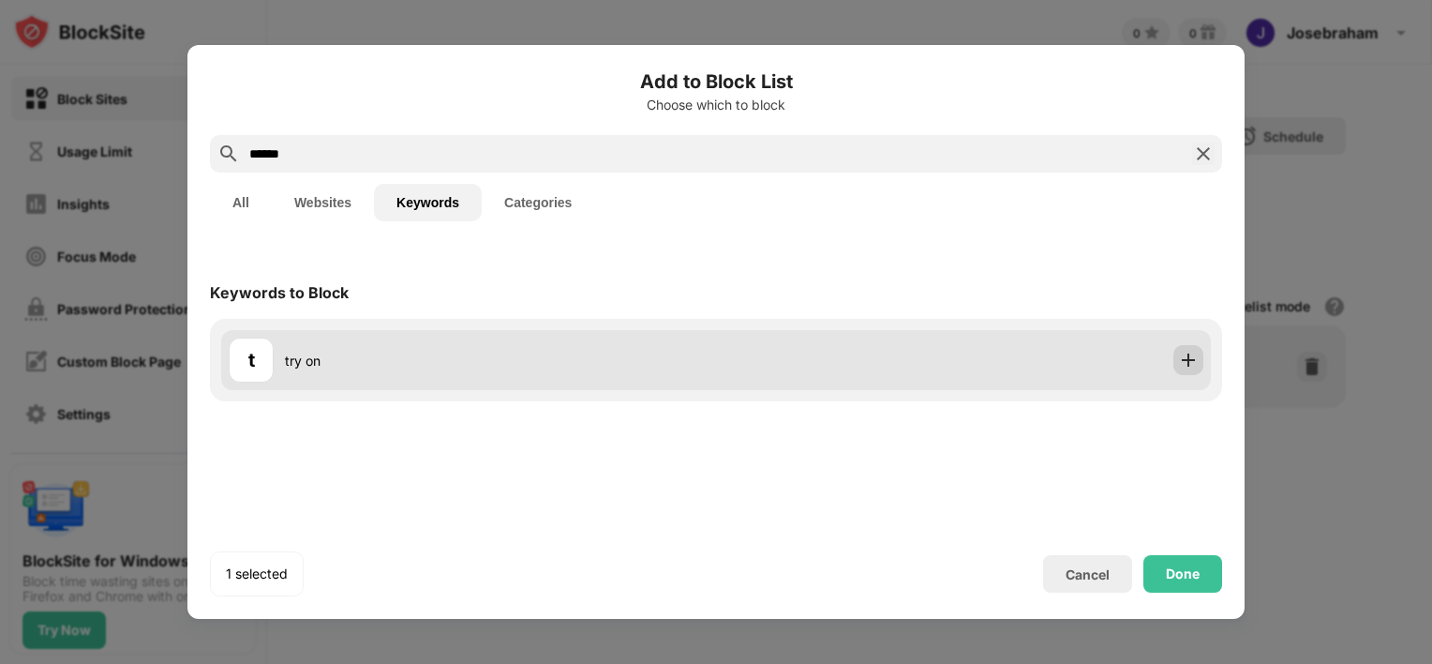
type input "******"
click at [1192, 360] on img at bounding box center [1188, 360] width 19 height 19
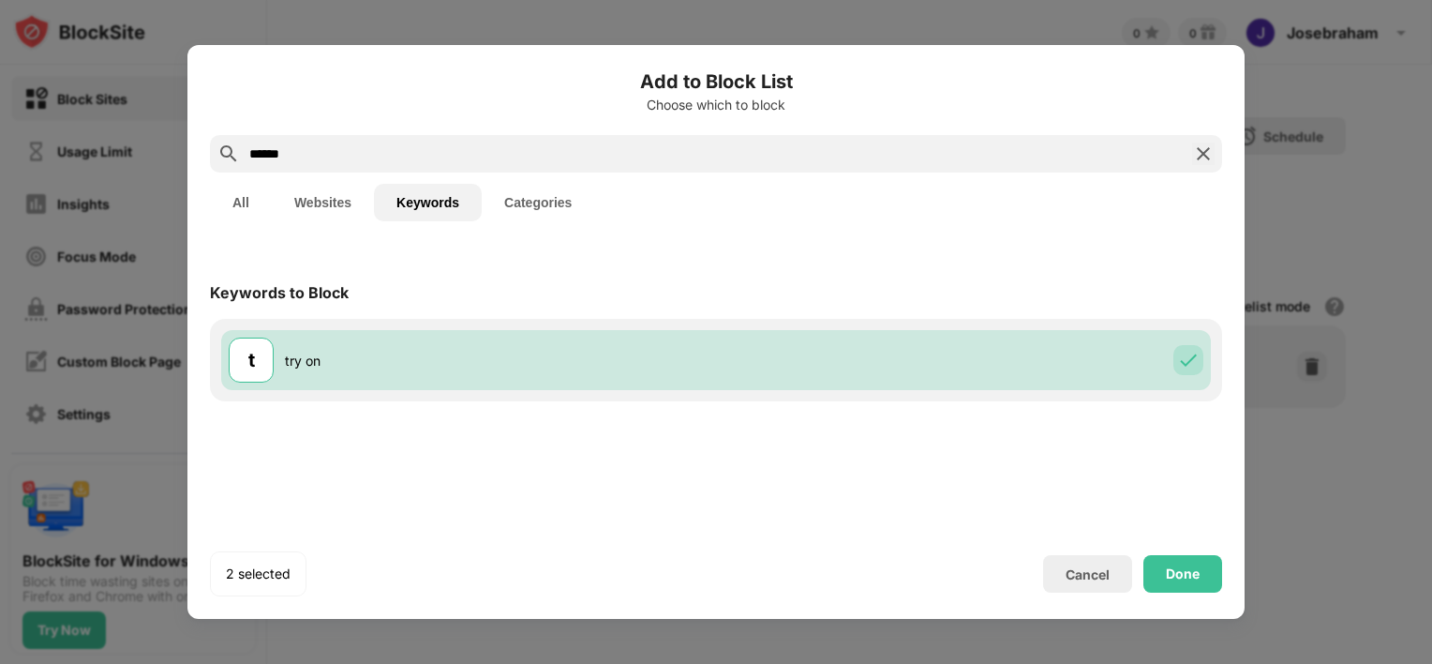
click at [335, 157] on input "******" at bounding box center [715, 153] width 937 height 22
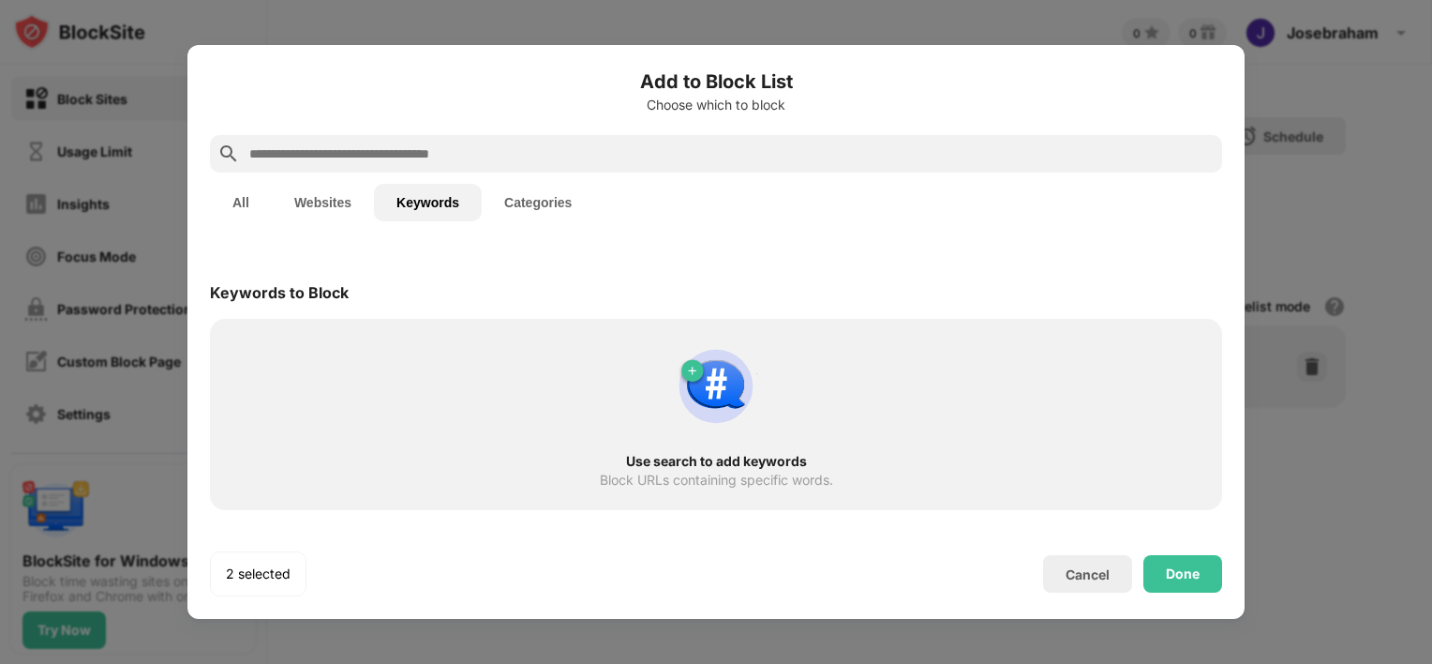
type input "*"
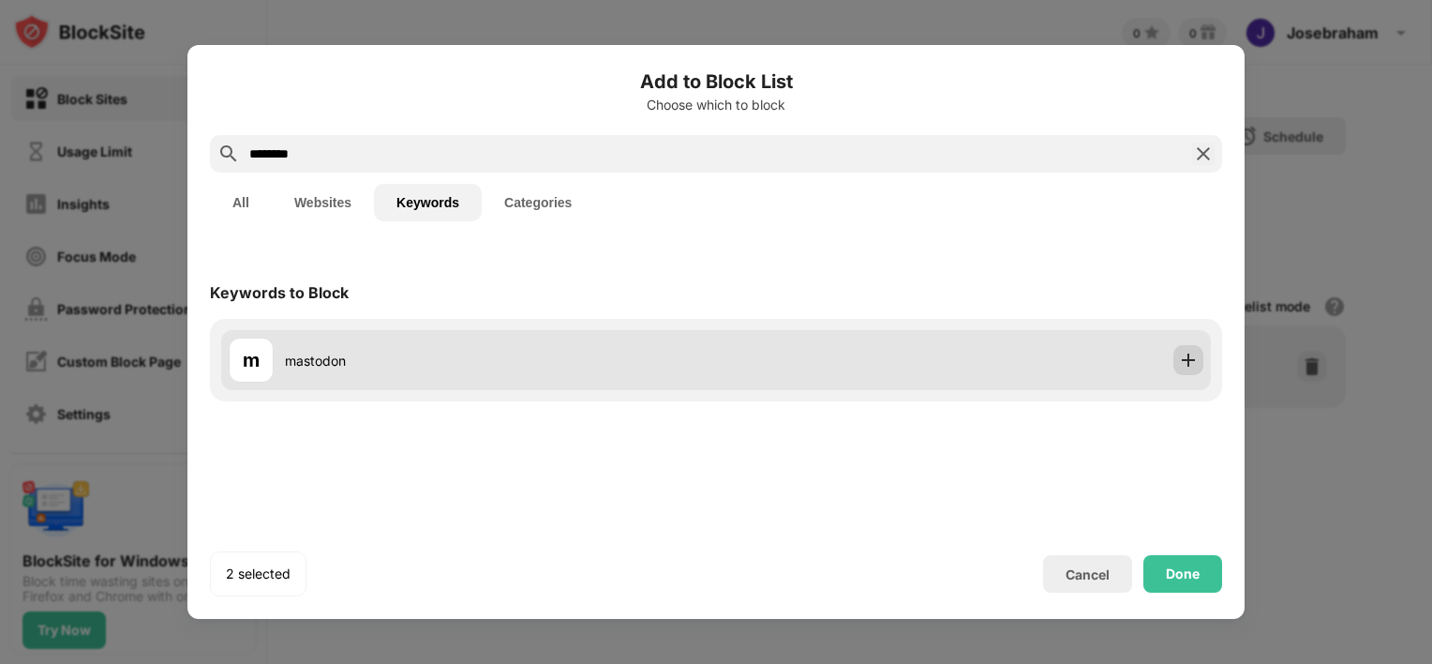
click at [1188, 363] on img at bounding box center [1188, 360] width 19 height 19
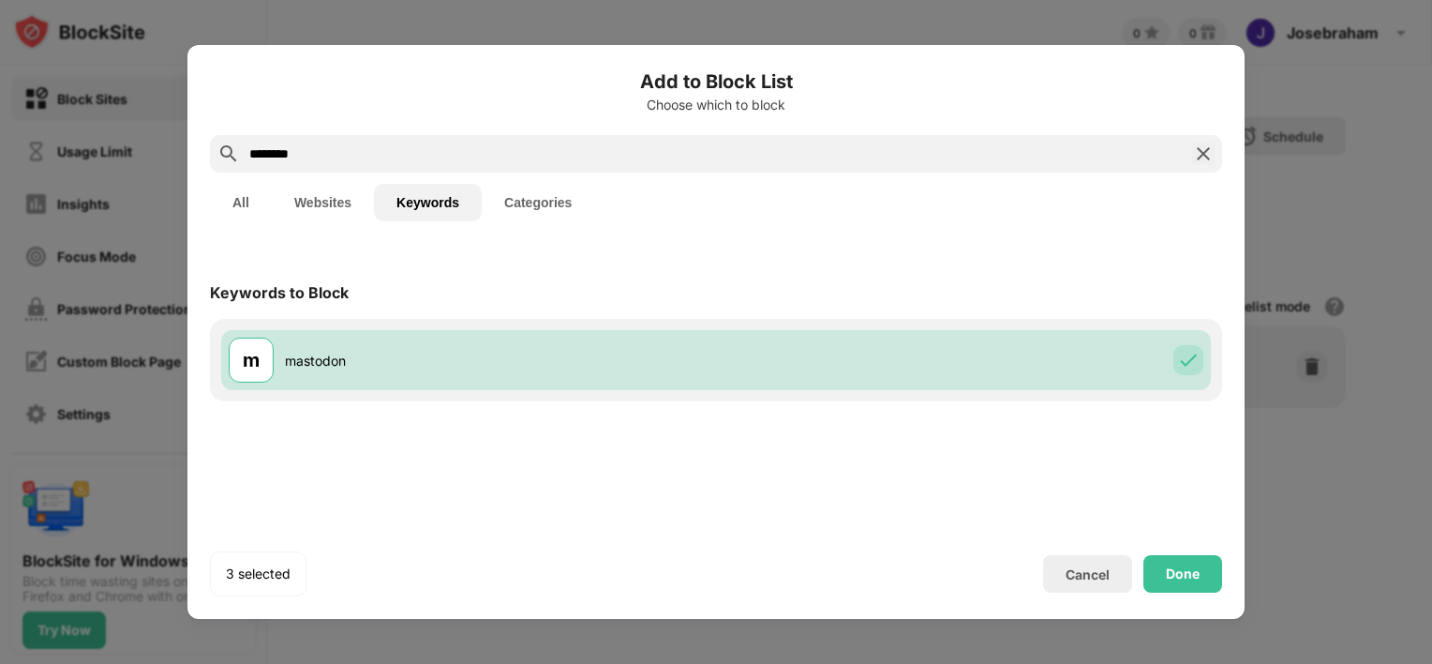
click at [288, 154] on input "********" at bounding box center [715, 153] width 937 height 22
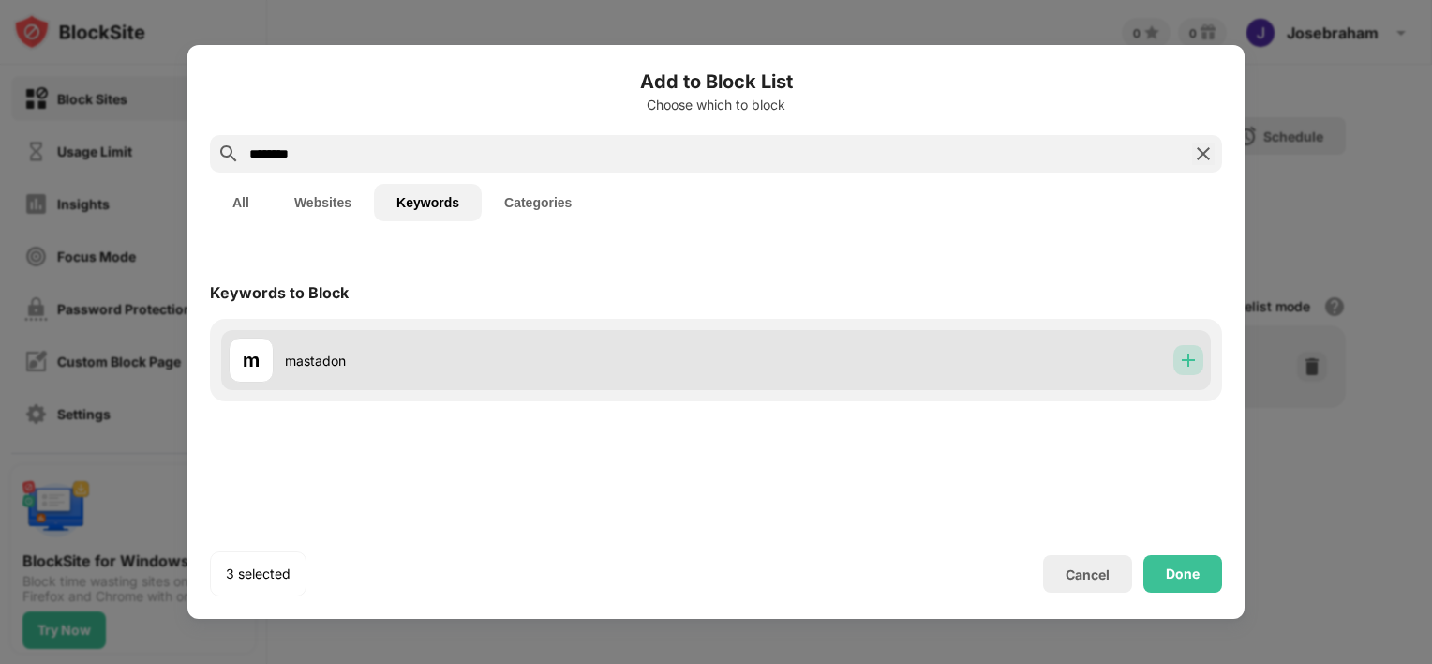
click at [1188, 365] on img at bounding box center [1188, 360] width 19 height 19
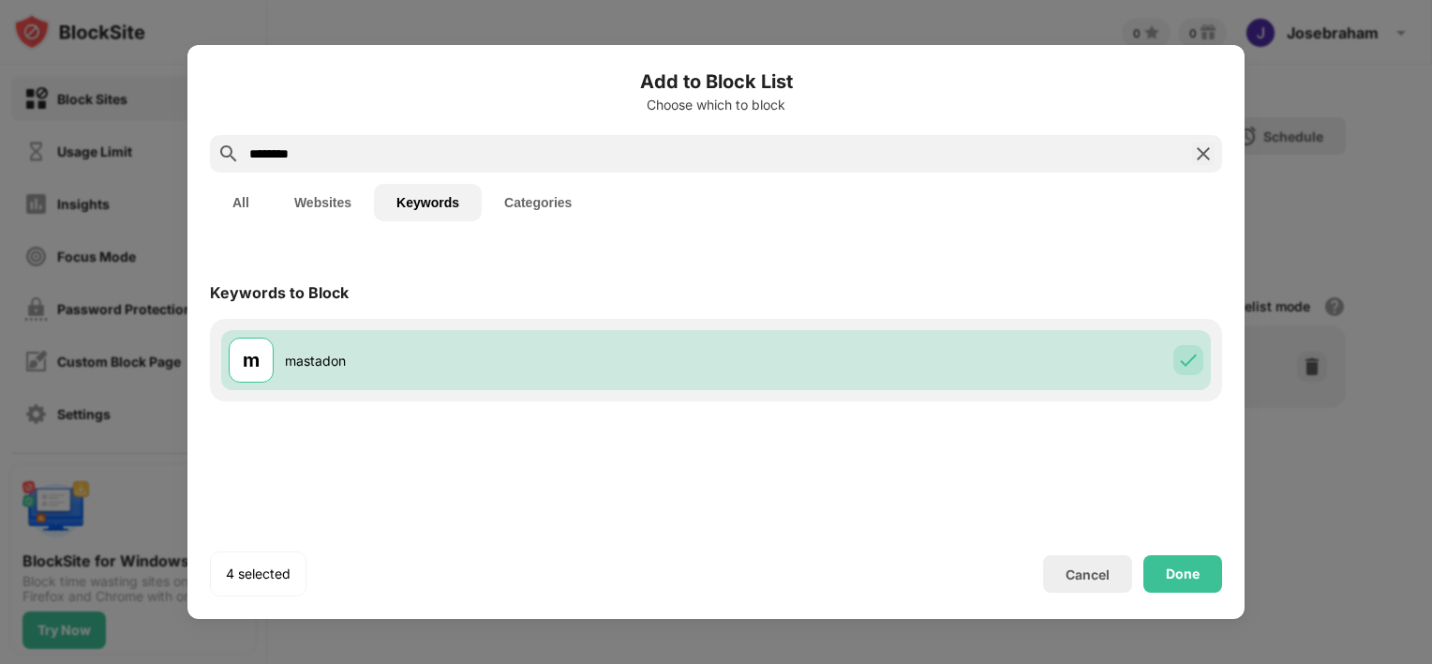
click at [270, 155] on input "********" at bounding box center [715, 153] width 937 height 22
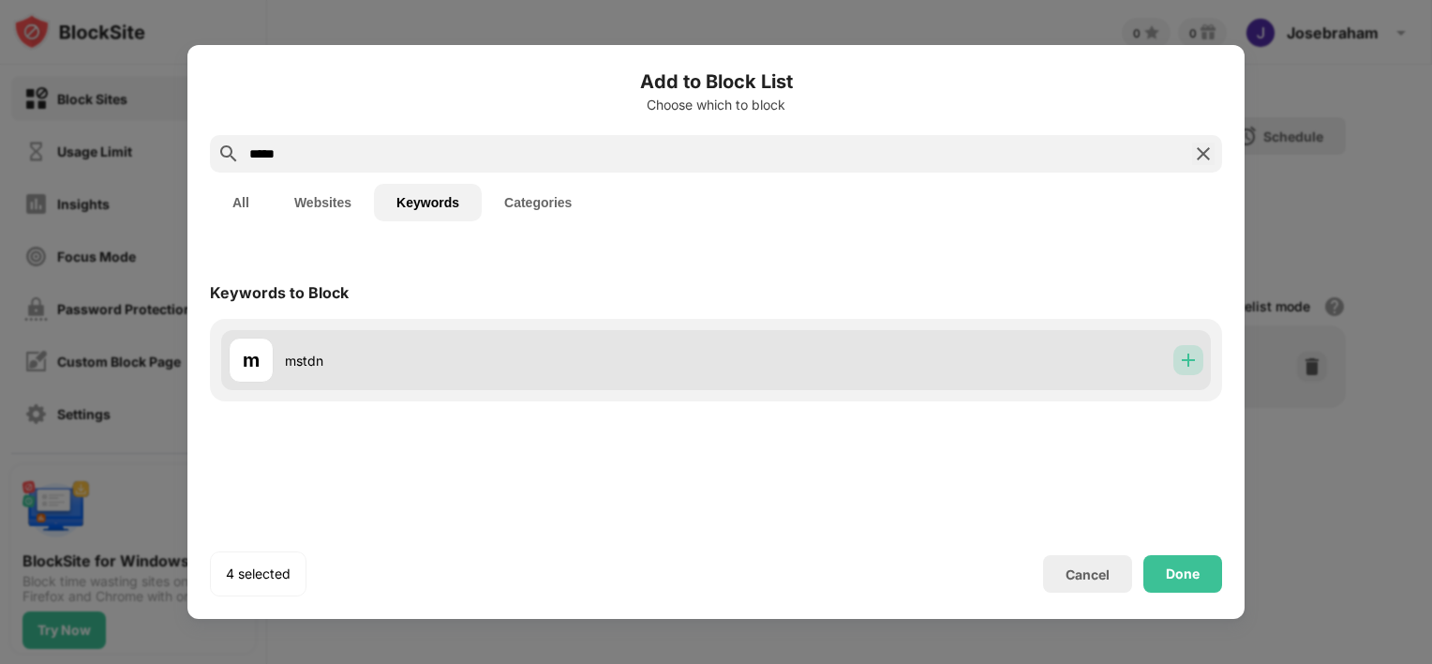
click at [1197, 367] on img at bounding box center [1188, 360] width 19 height 19
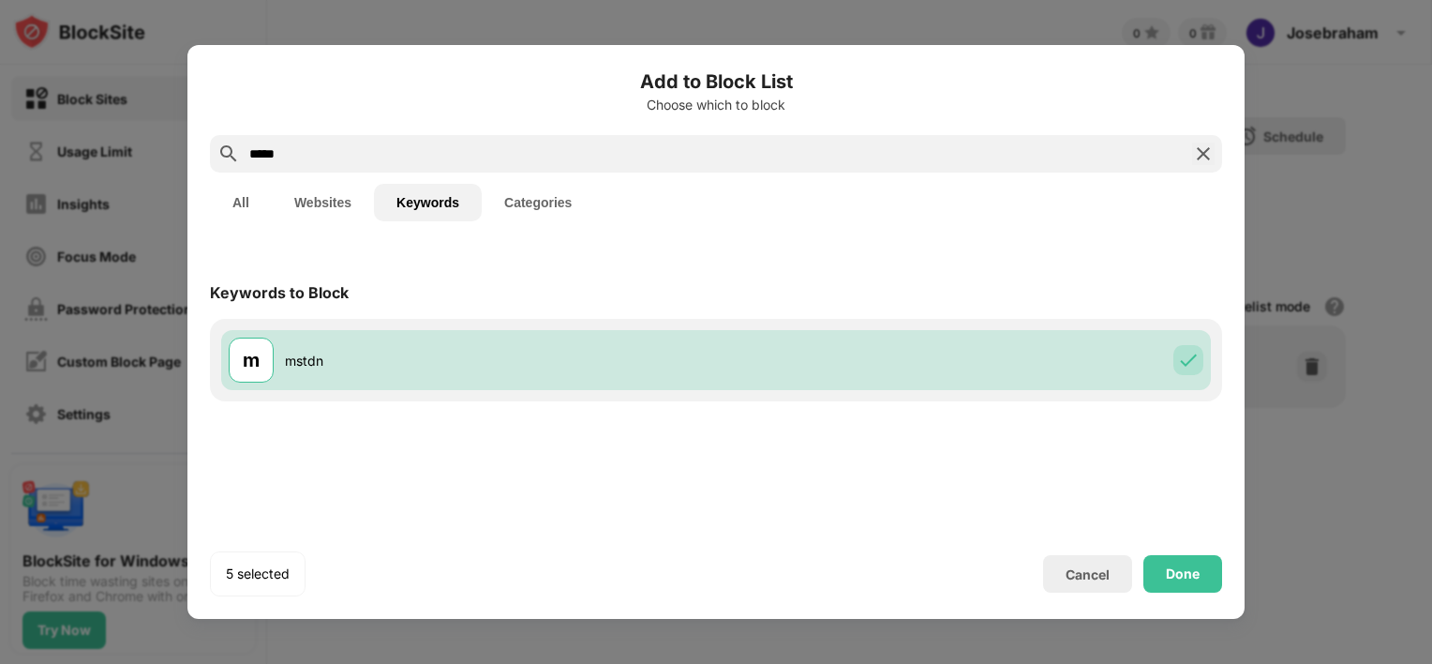
click at [292, 161] on input "*****" at bounding box center [715, 153] width 937 height 22
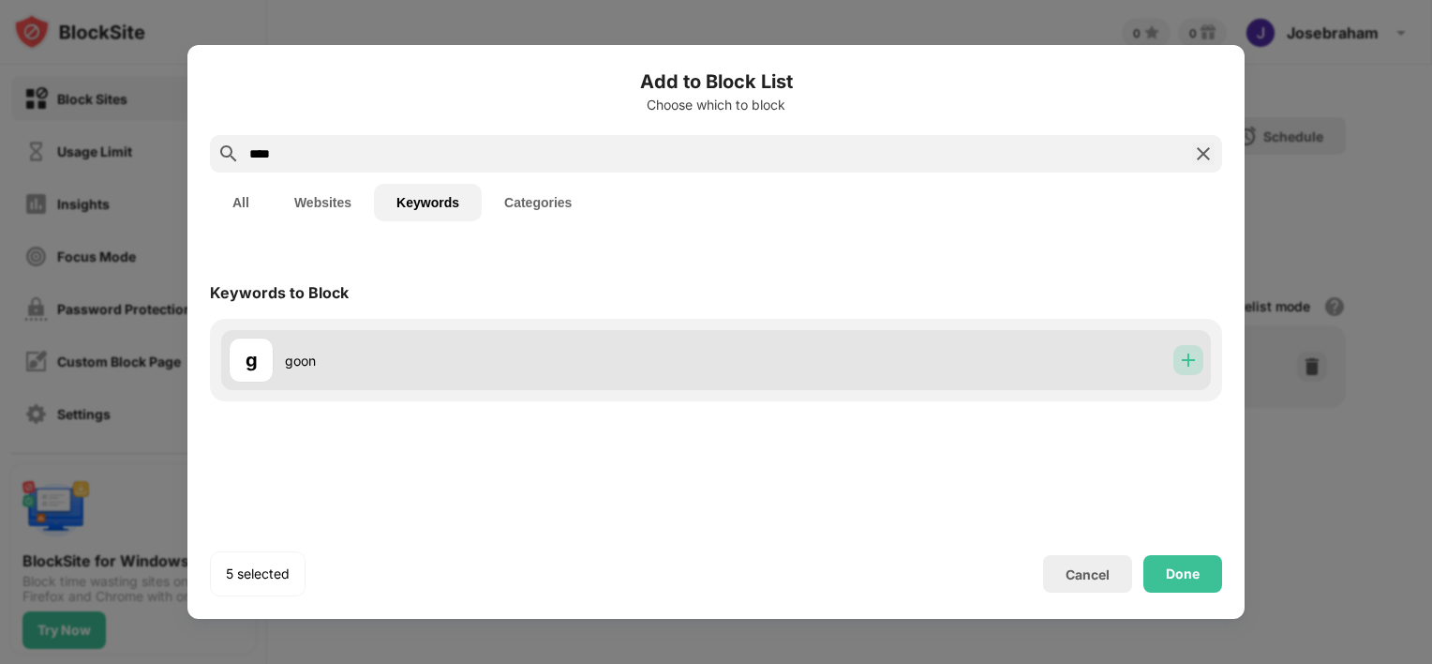
click at [1191, 360] on img at bounding box center [1188, 360] width 19 height 19
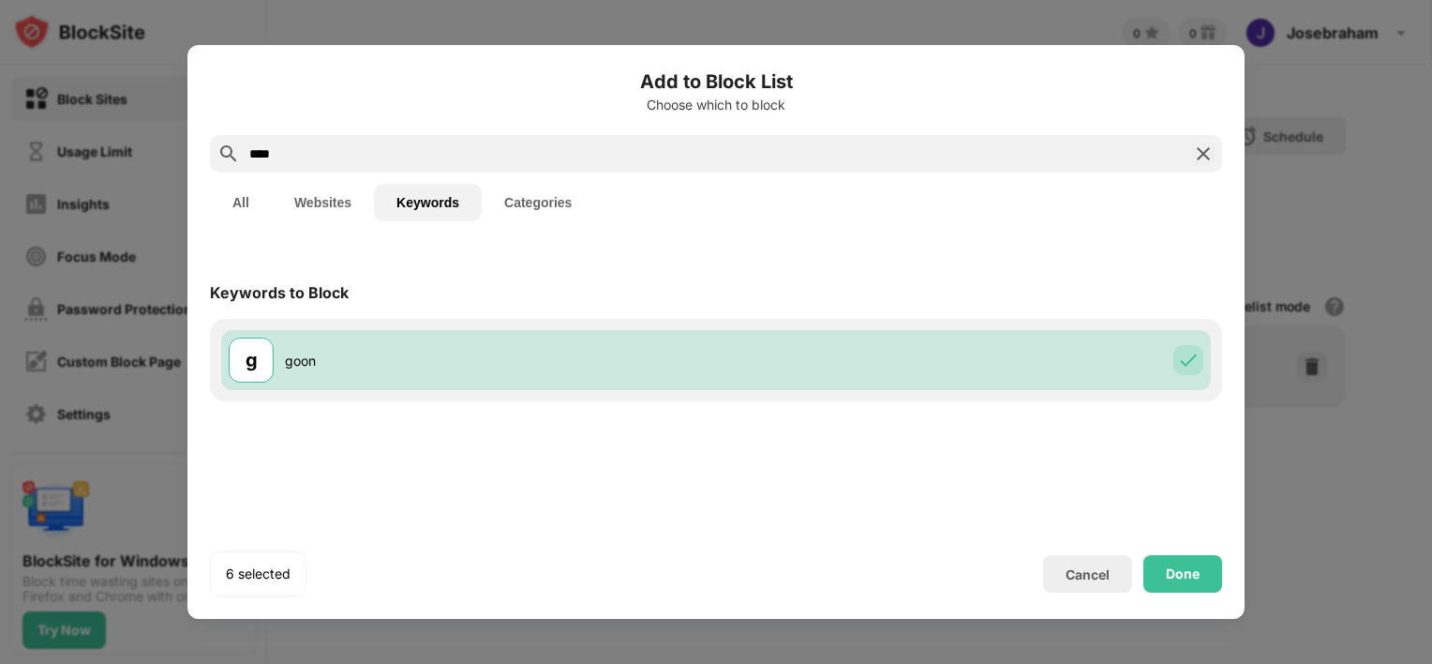
click at [278, 155] on input "****" at bounding box center [715, 153] width 937 height 22
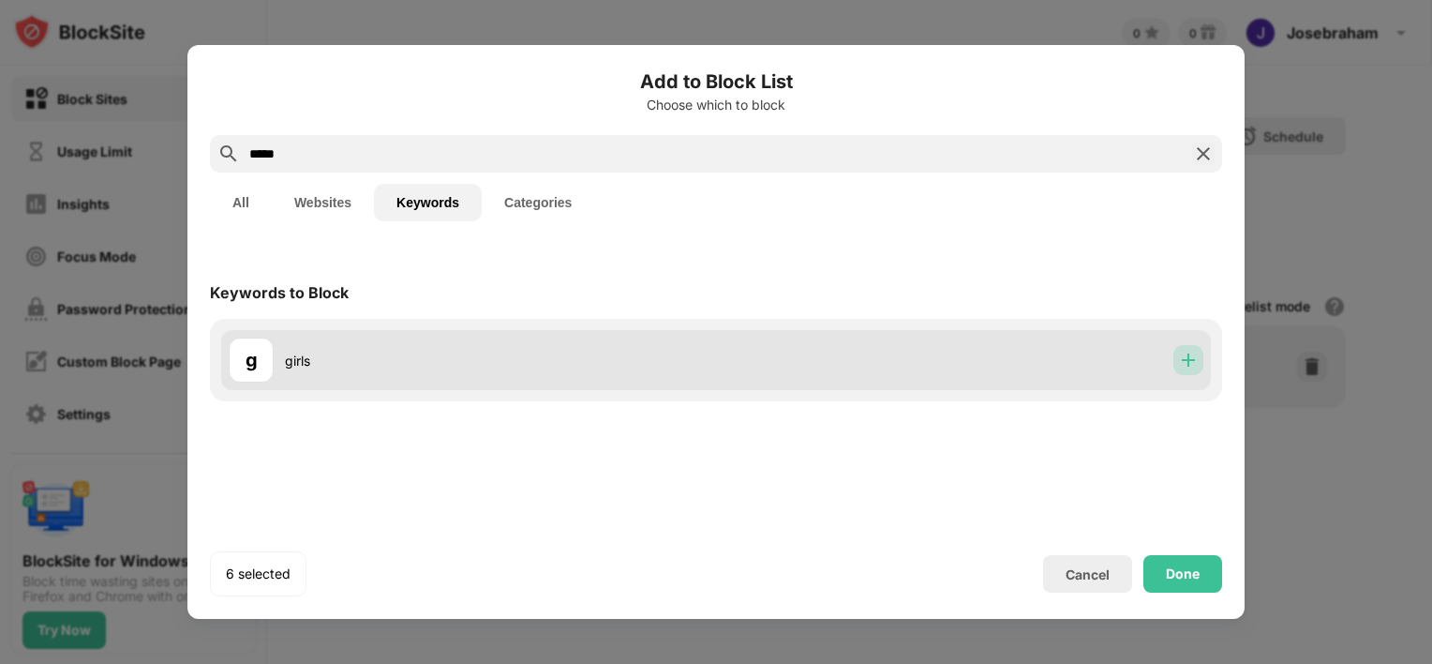
click at [1184, 356] on img at bounding box center [1188, 360] width 19 height 19
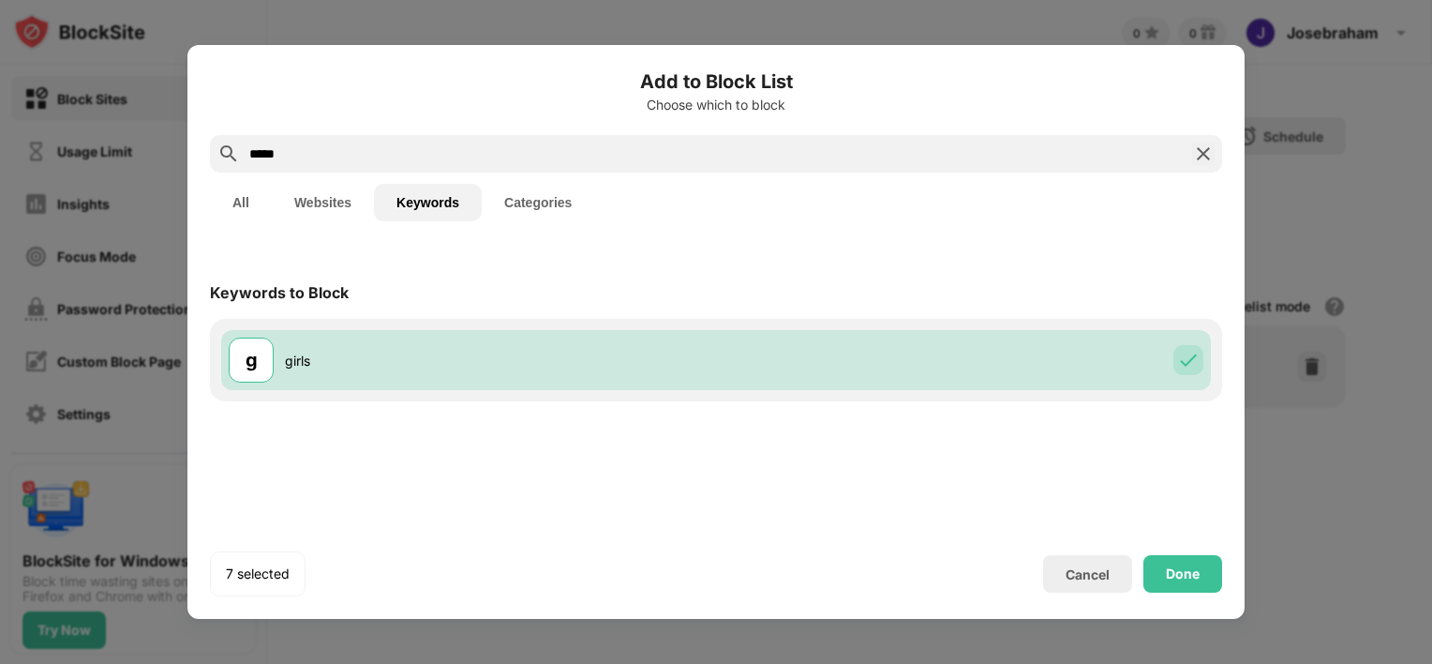
click at [251, 157] on input "*****" at bounding box center [715, 153] width 937 height 22
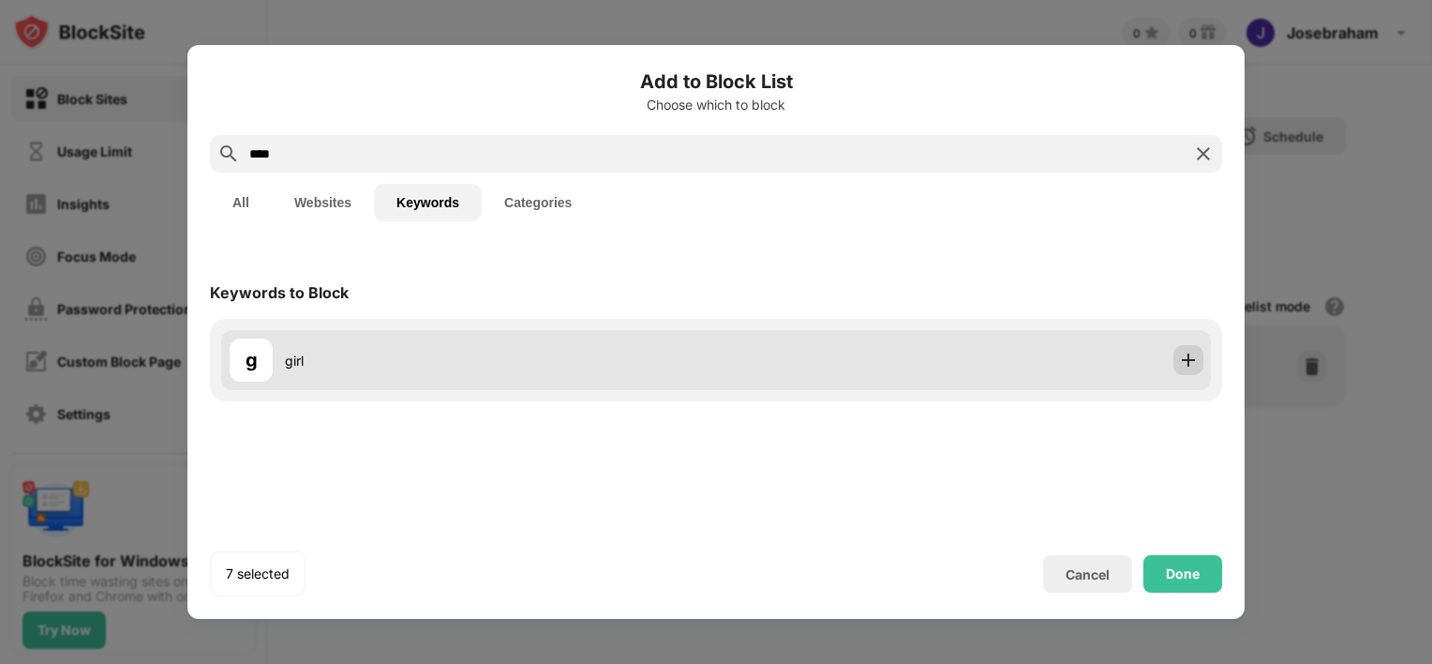
click at [1185, 364] on img at bounding box center [1188, 360] width 19 height 19
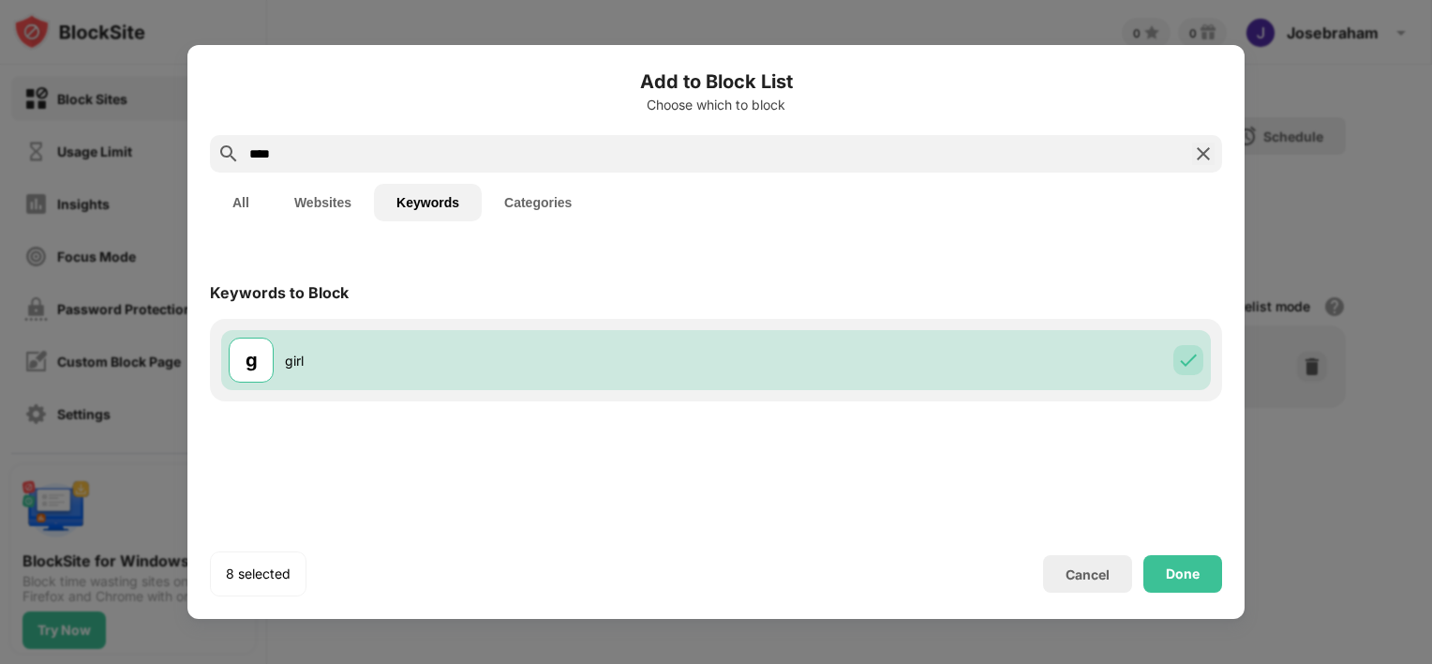
click at [254, 157] on input "****" at bounding box center [715, 153] width 937 height 22
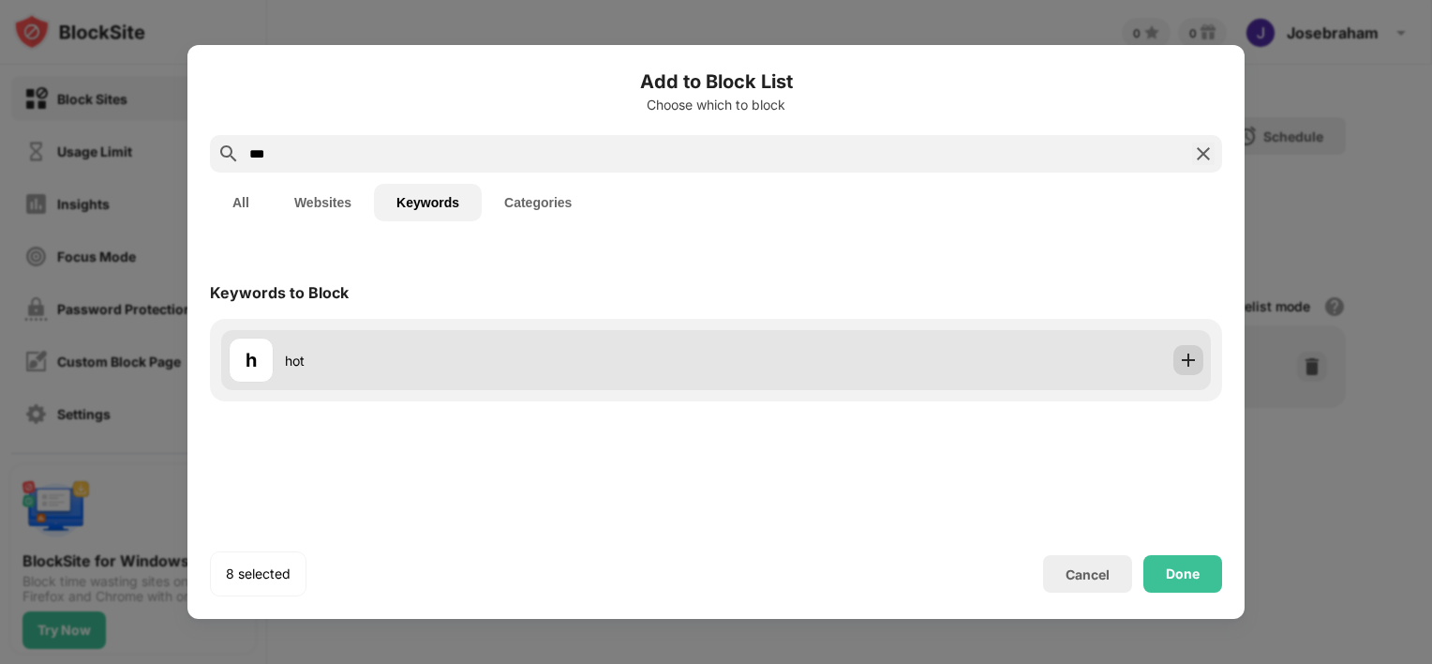
type input "***"
click at [1191, 360] on img at bounding box center [1188, 360] width 19 height 19
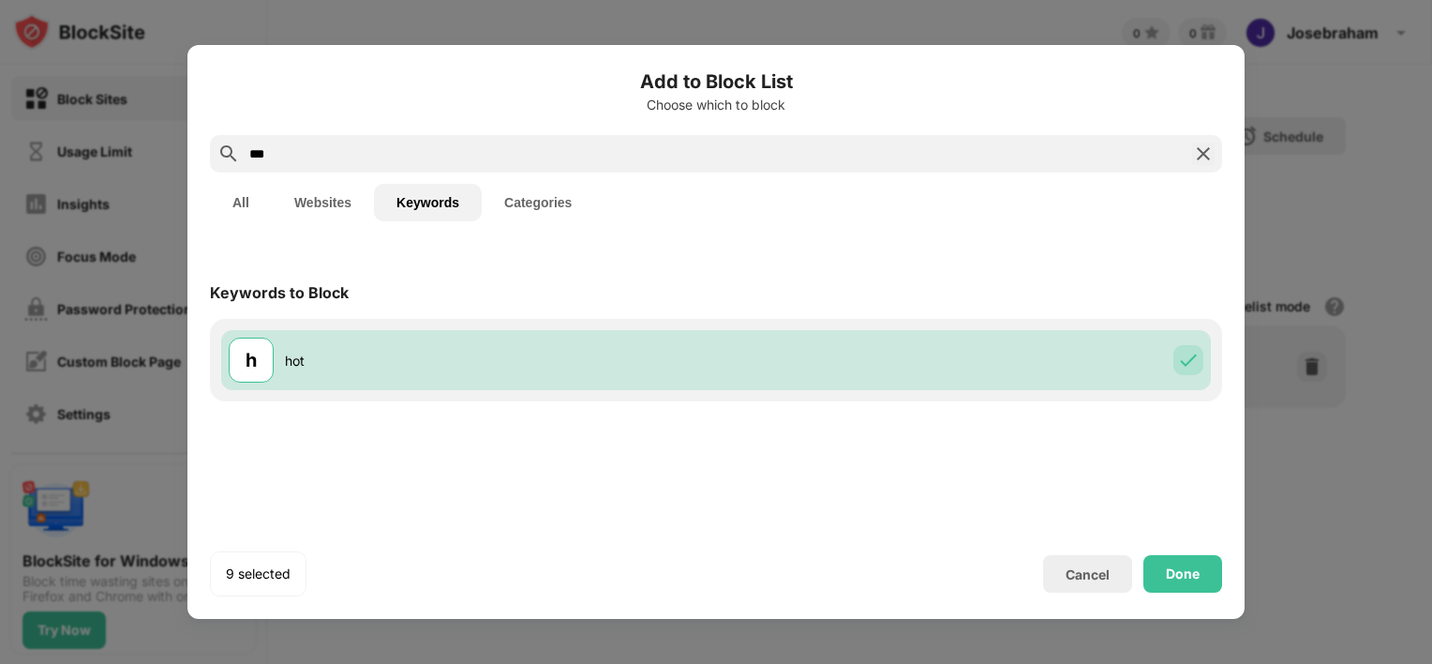
click at [244, 198] on button "All" at bounding box center [241, 202] width 62 height 37
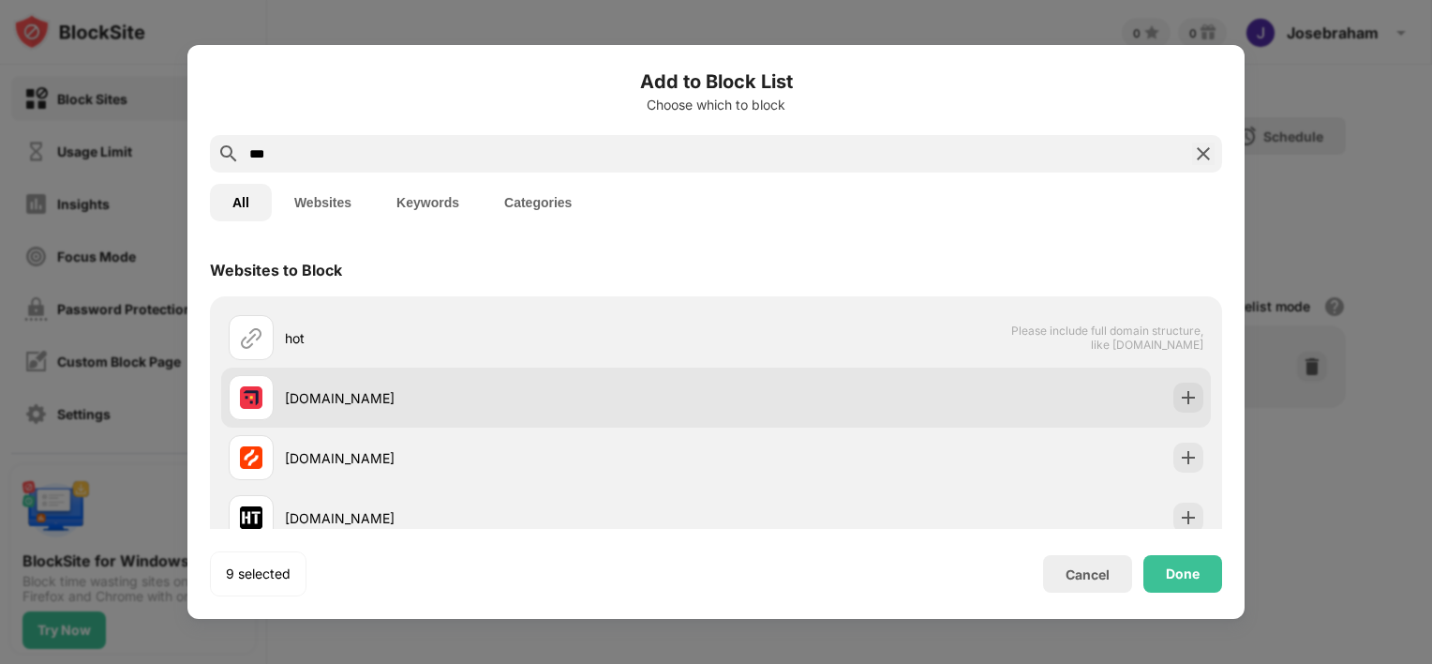
scroll to position [307, 0]
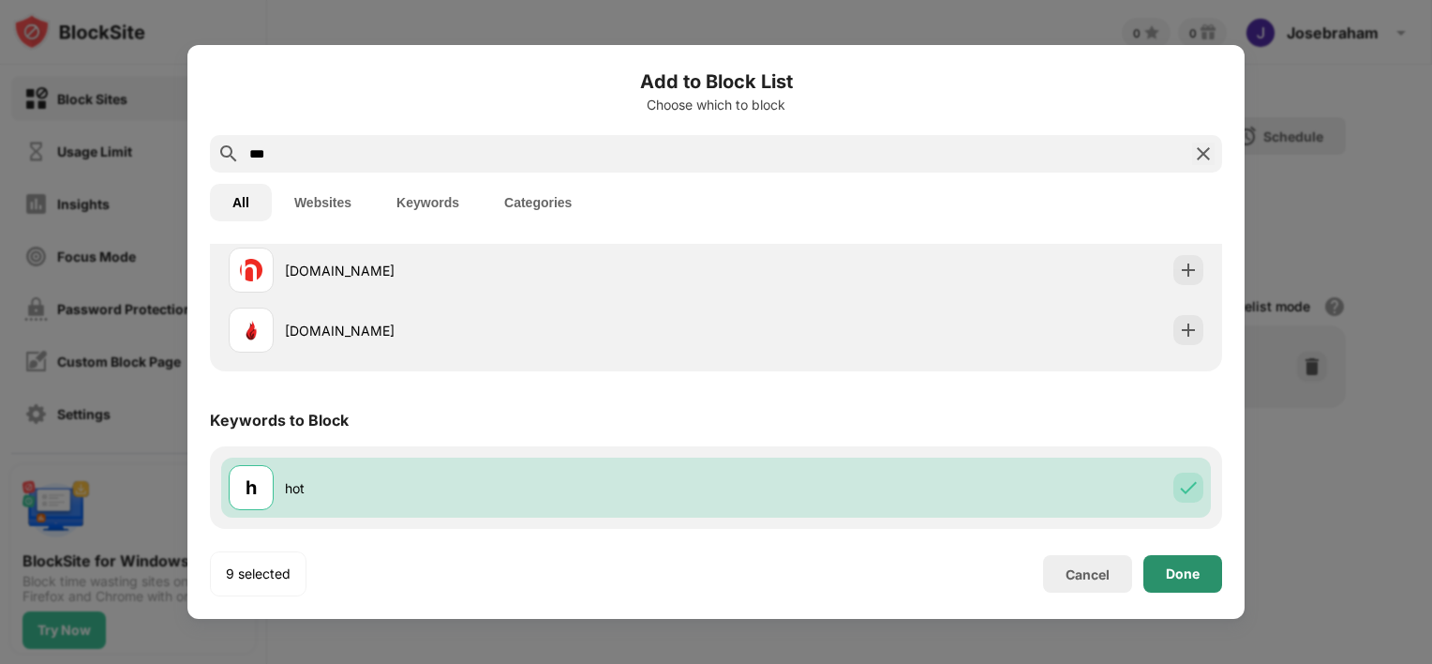
click at [1170, 576] on div "Done" at bounding box center [1183, 573] width 34 height 15
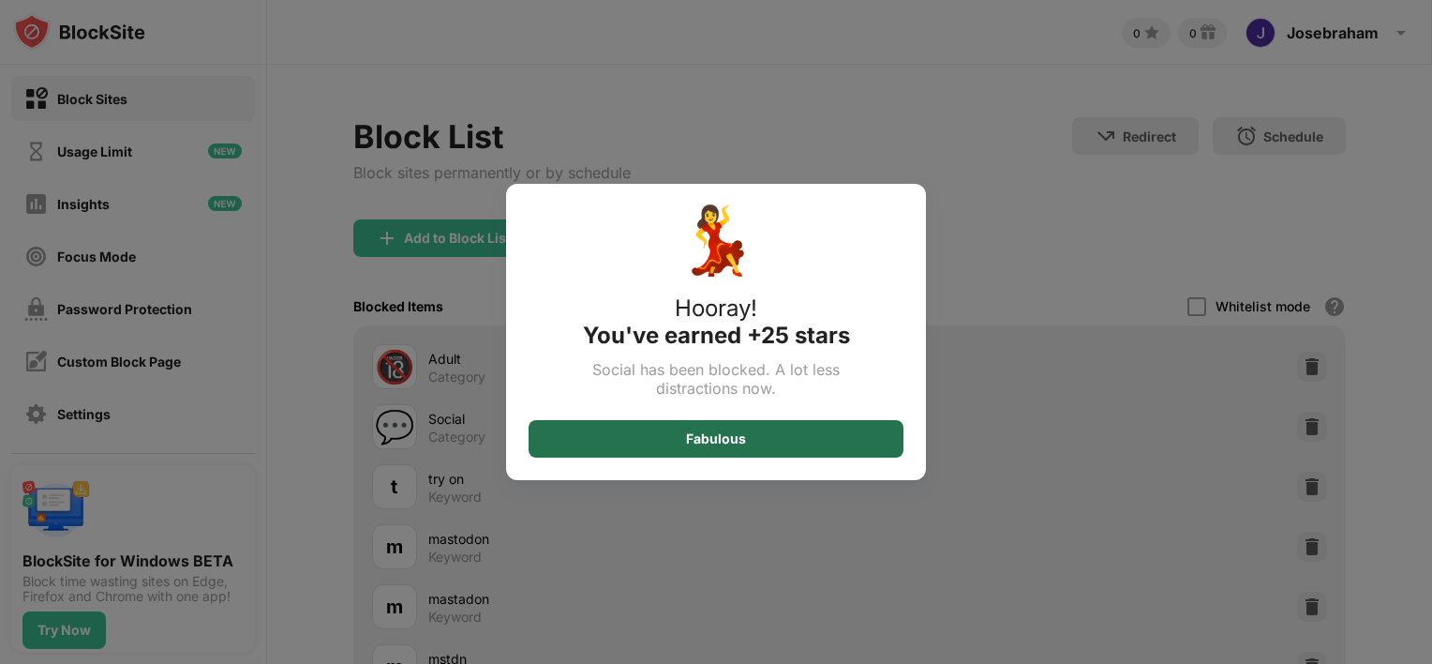
click at [600, 443] on div "Fabulous" at bounding box center [716, 438] width 375 height 37
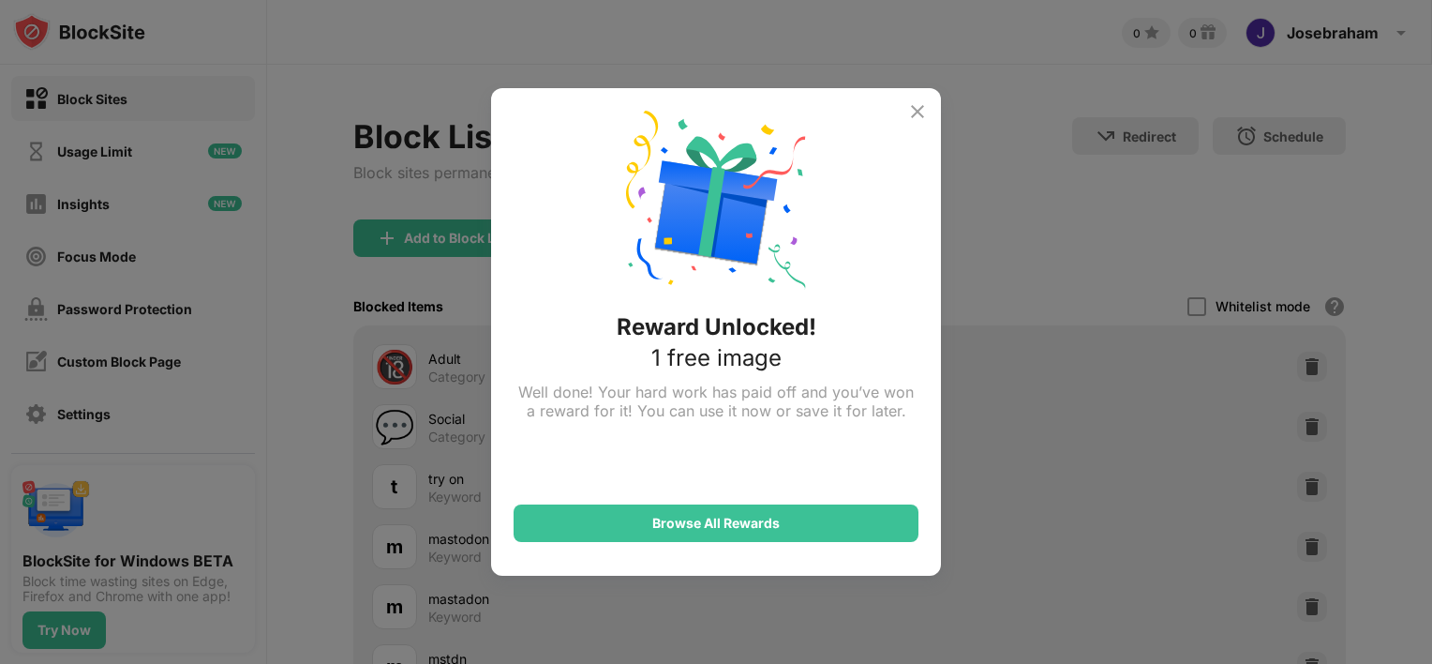
click at [915, 116] on img at bounding box center [917, 111] width 22 height 22
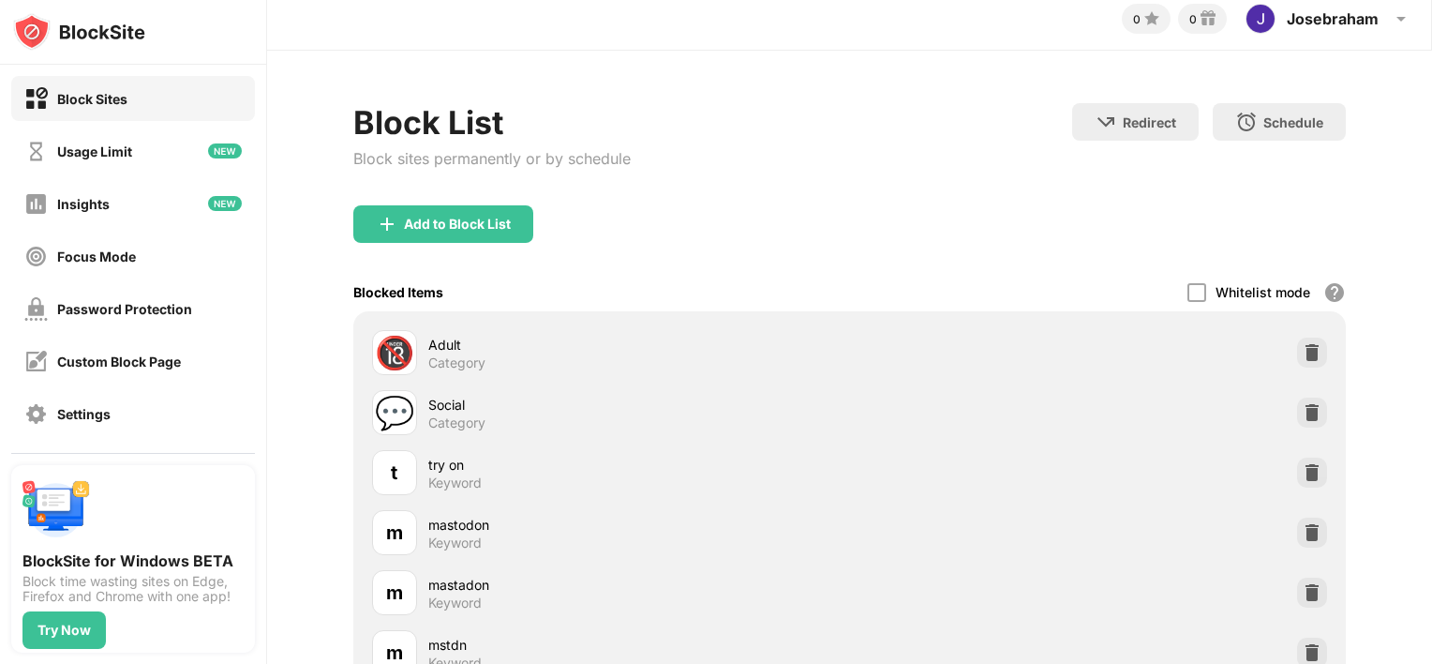
scroll to position [0, 0]
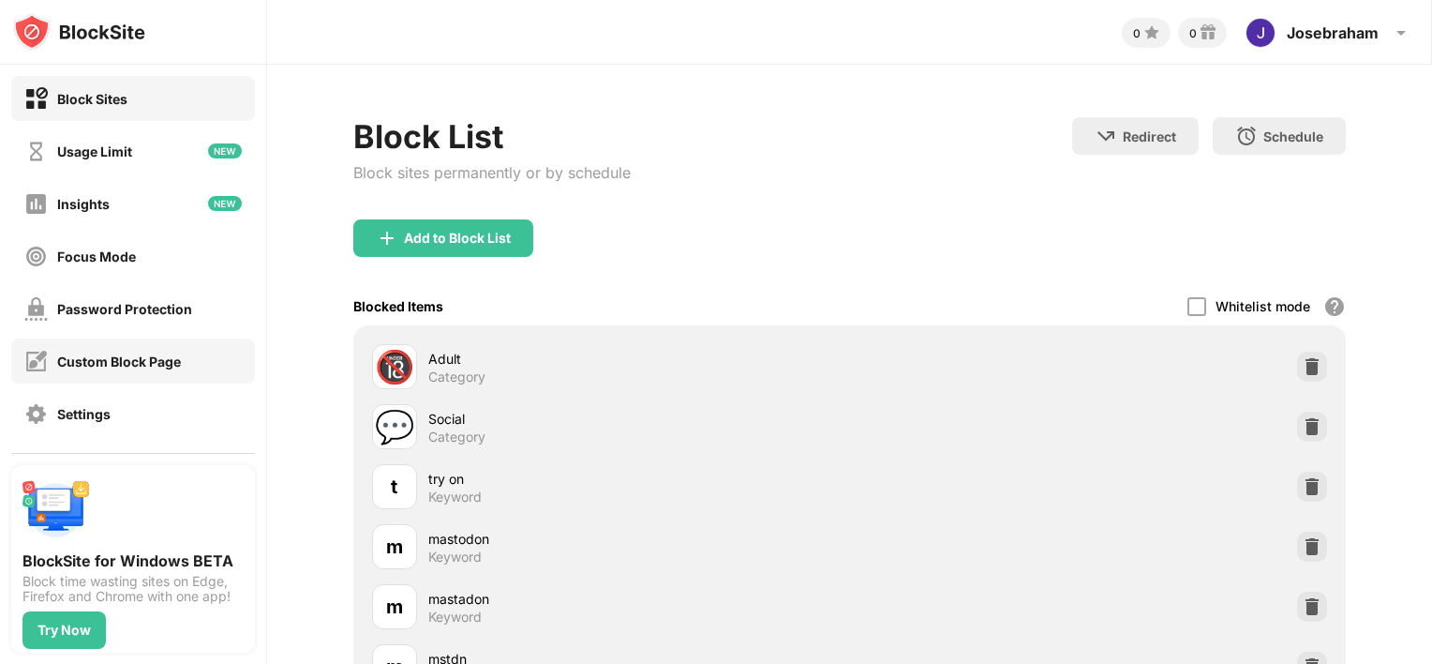
click at [136, 347] on div "Custom Block Page" at bounding box center [133, 360] width 244 height 45
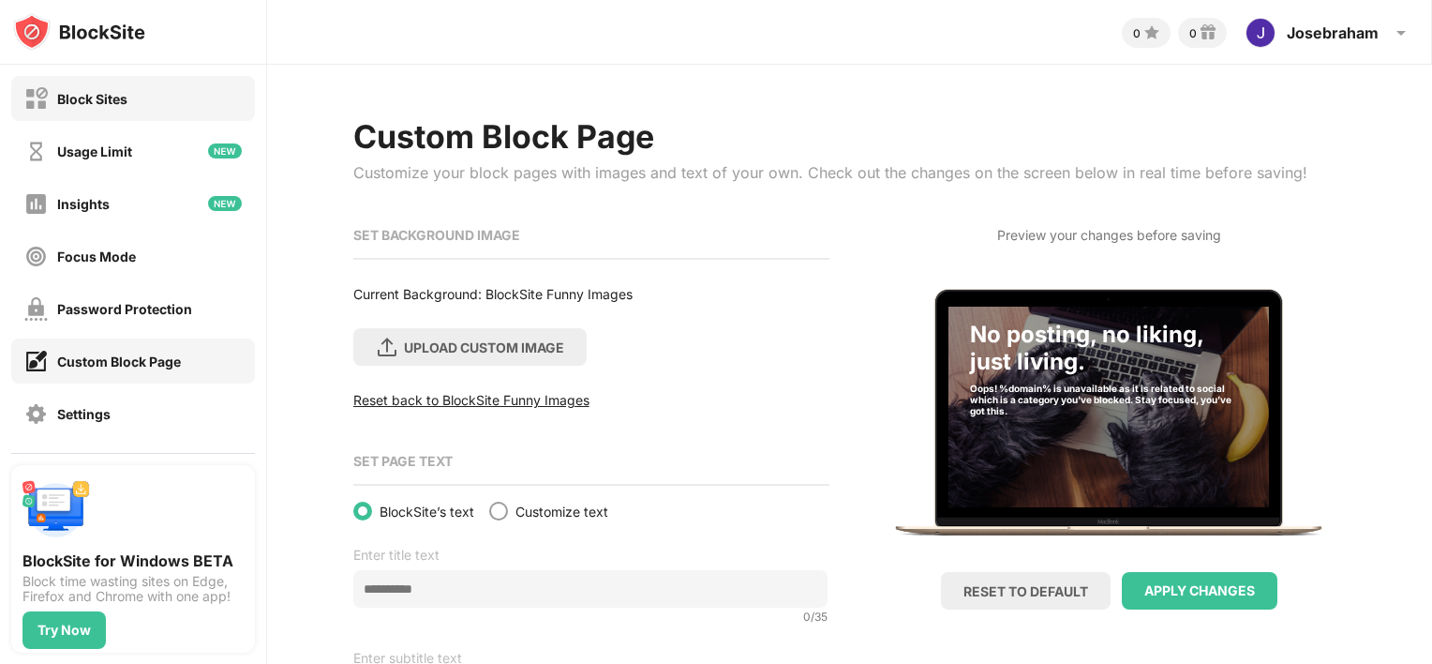
click at [112, 115] on div "Block Sites" at bounding box center [133, 98] width 244 height 45
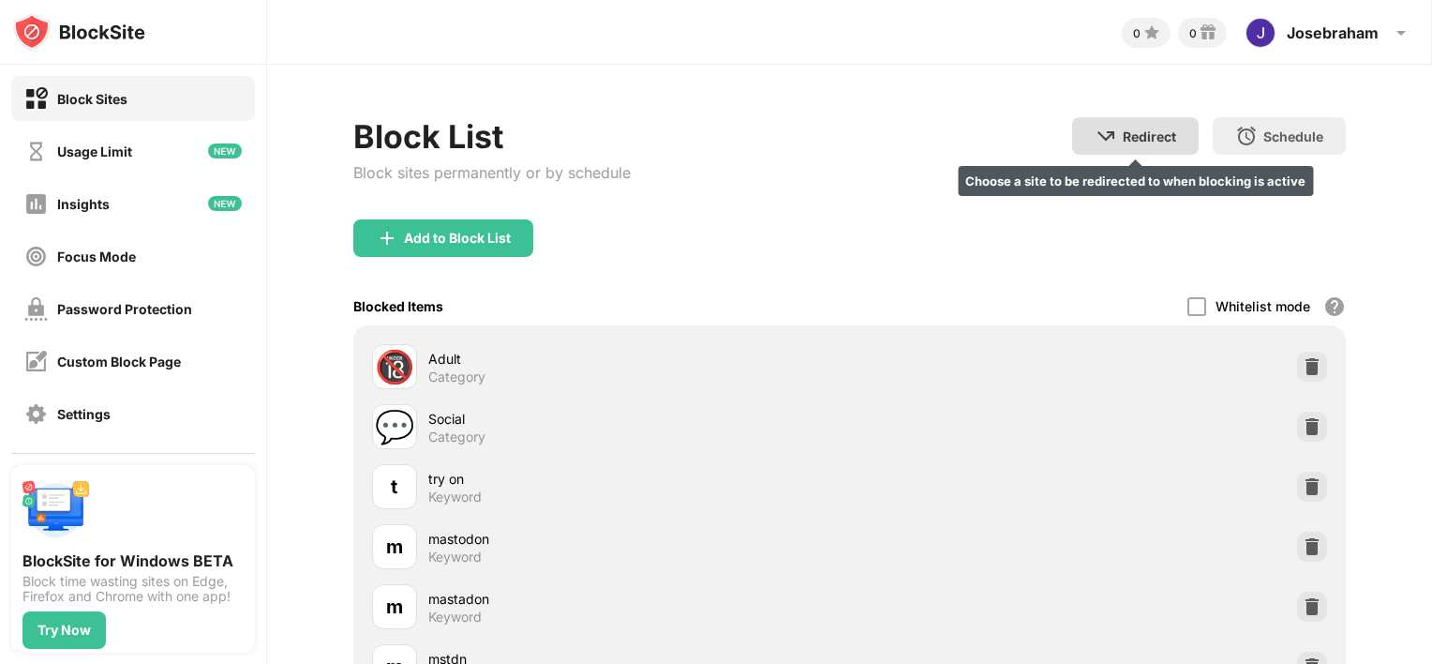
click at [1121, 143] on div "Redirect Choose a site to be redirected to when blocking is active" at bounding box center [1135, 135] width 127 height 37
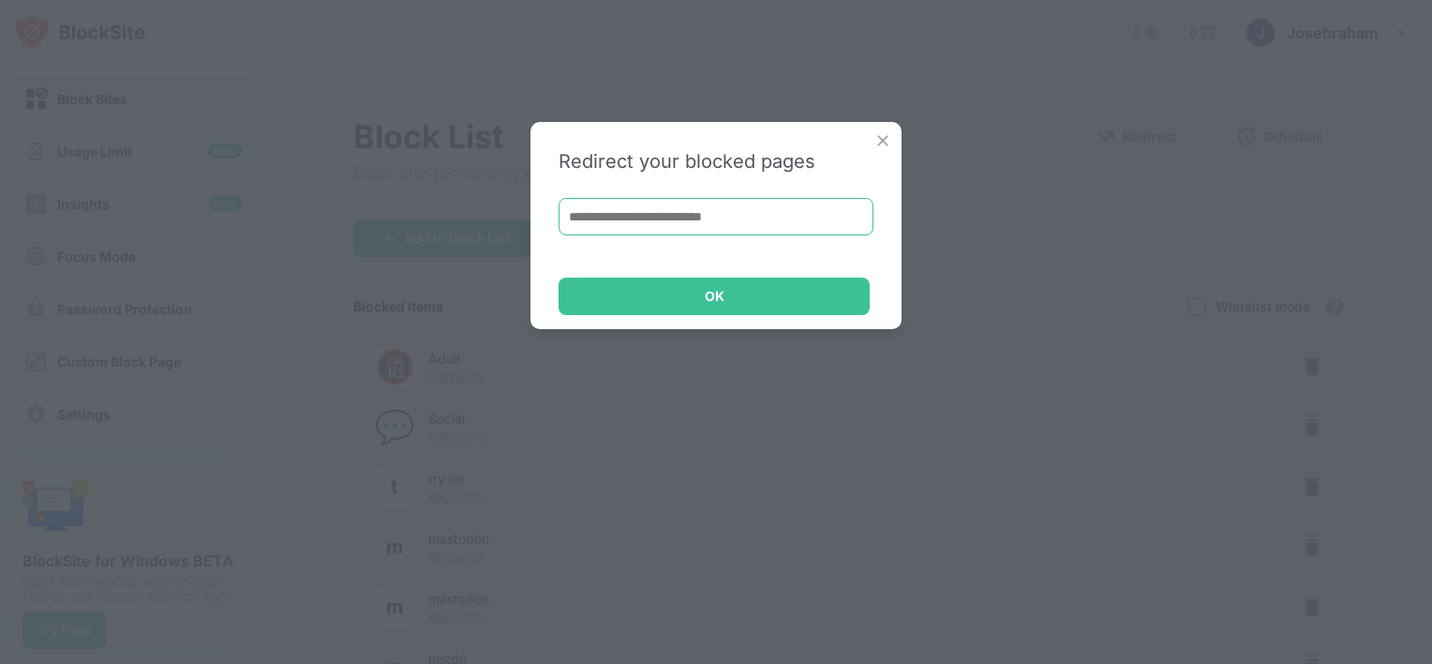
click at [667, 219] on input at bounding box center [716, 216] width 315 height 37
paste input "**********"
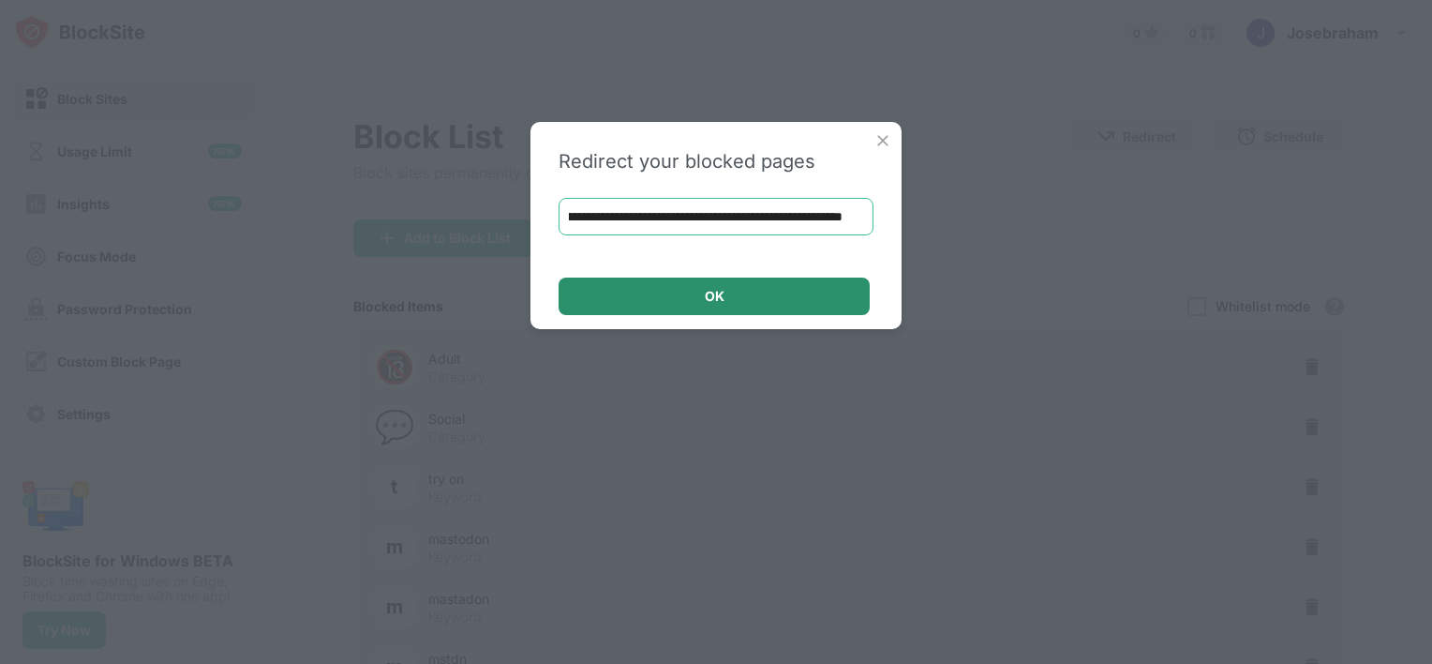
type input "**********"
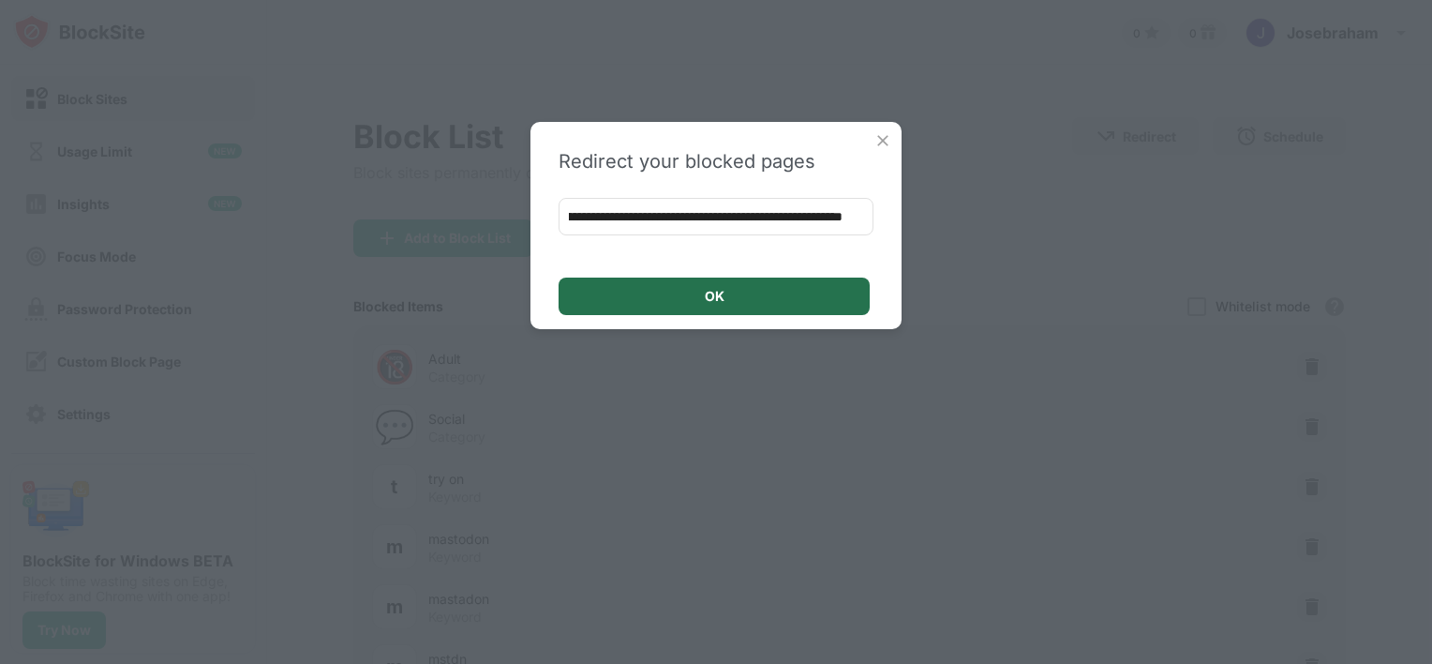
scroll to position [0, 0]
click at [663, 291] on div "OK" at bounding box center [714, 295] width 311 height 37
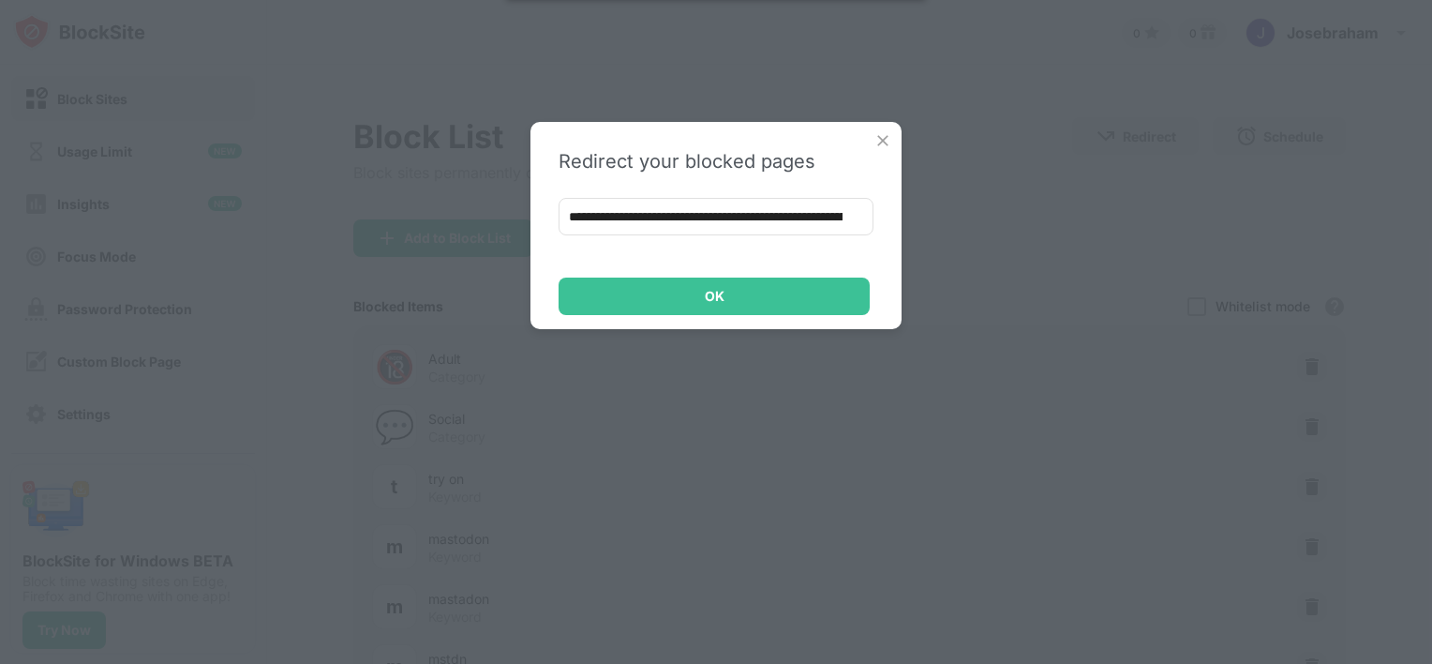
click at [881, 138] on img at bounding box center [882, 140] width 19 height 19
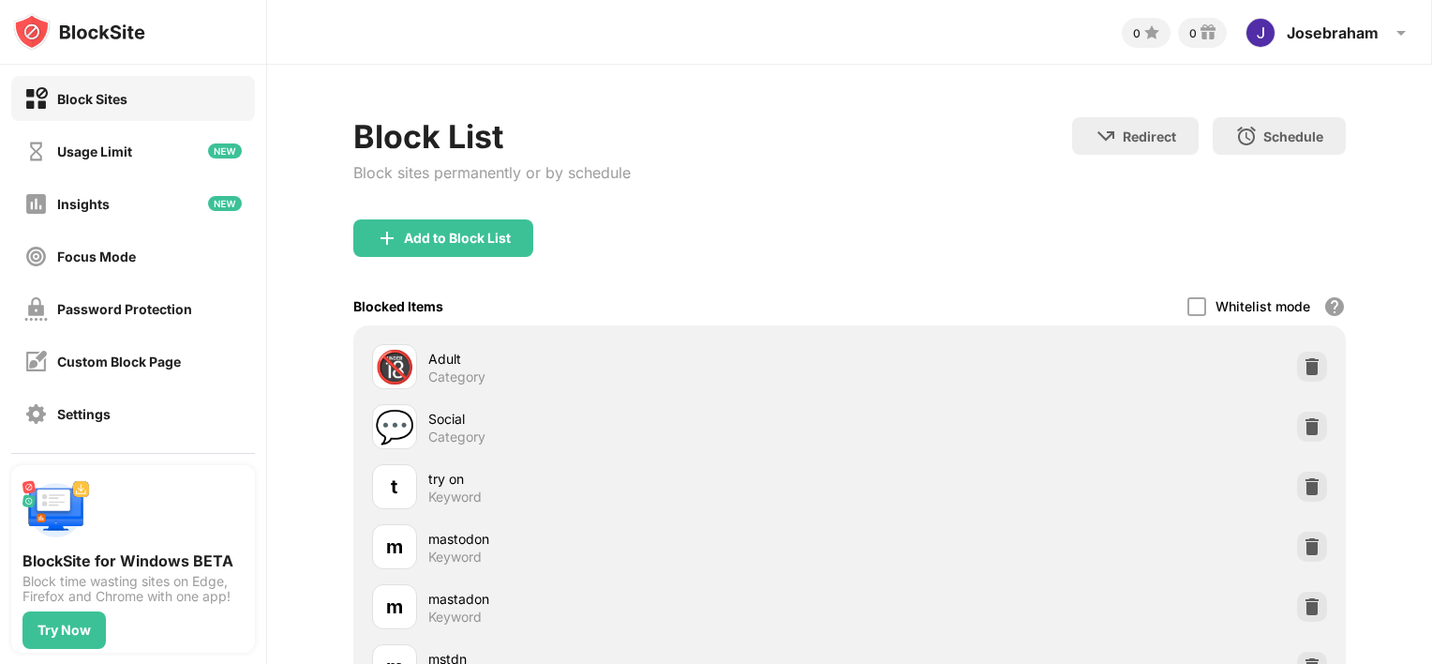
click at [51, 31] on img at bounding box center [79, 31] width 132 height 37
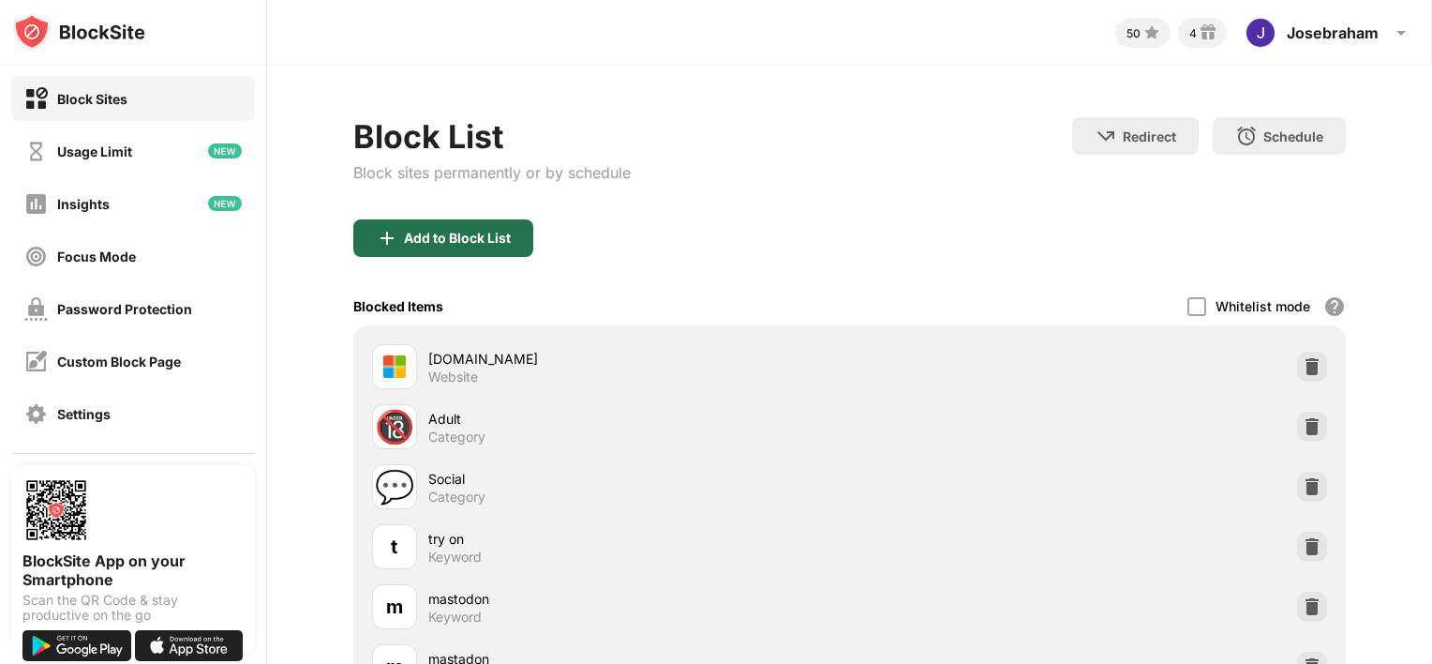
click at [476, 236] on div "Add to Block List" at bounding box center [457, 238] width 107 height 15
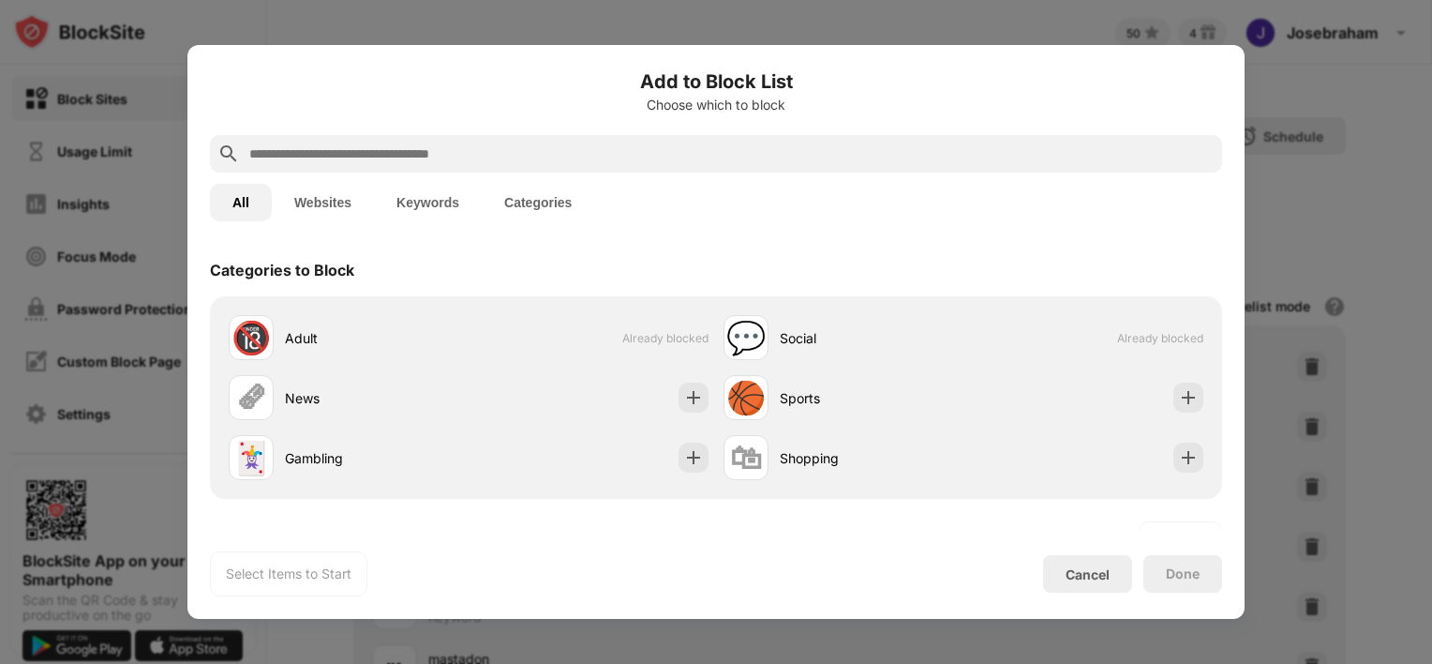
click at [429, 144] on input "text" at bounding box center [730, 153] width 967 height 22
type input "*"
click at [301, 148] on input "text" at bounding box center [730, 153] width 967 height 22
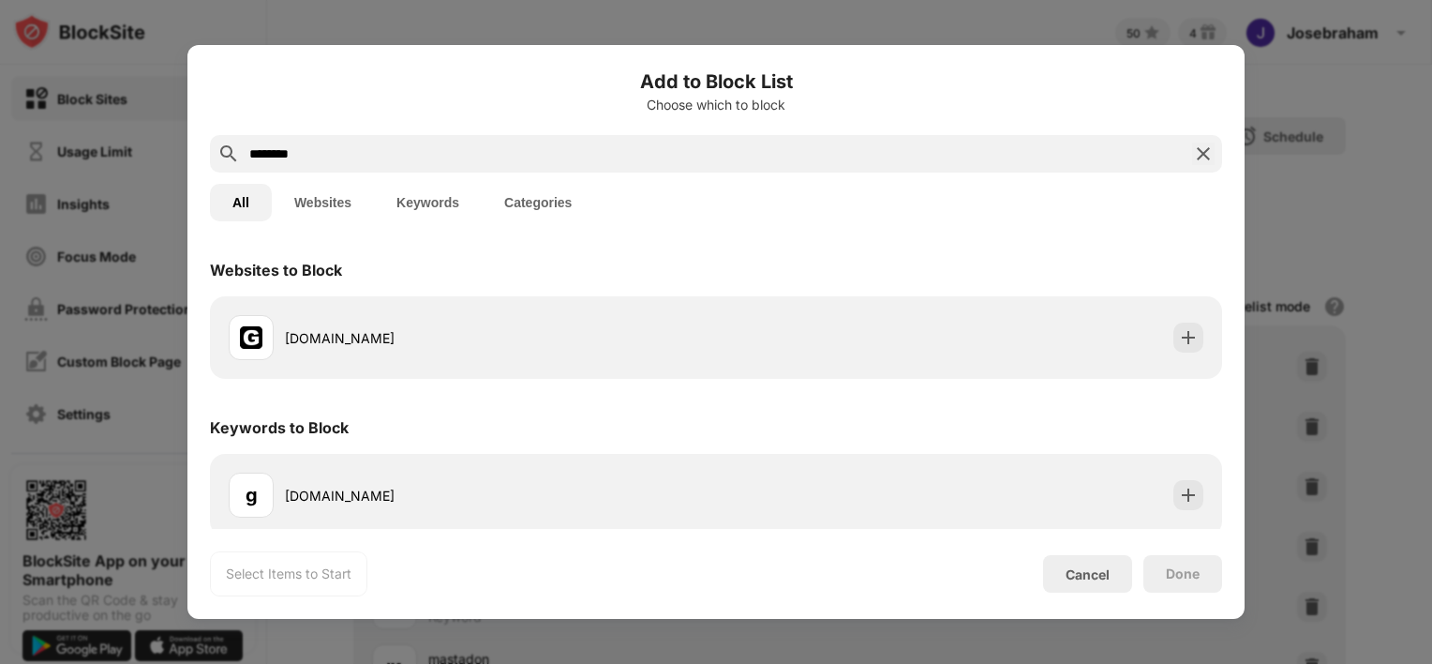
click at [280, 154] on input "********" at bounding box center [715, 153] width 937 height 22
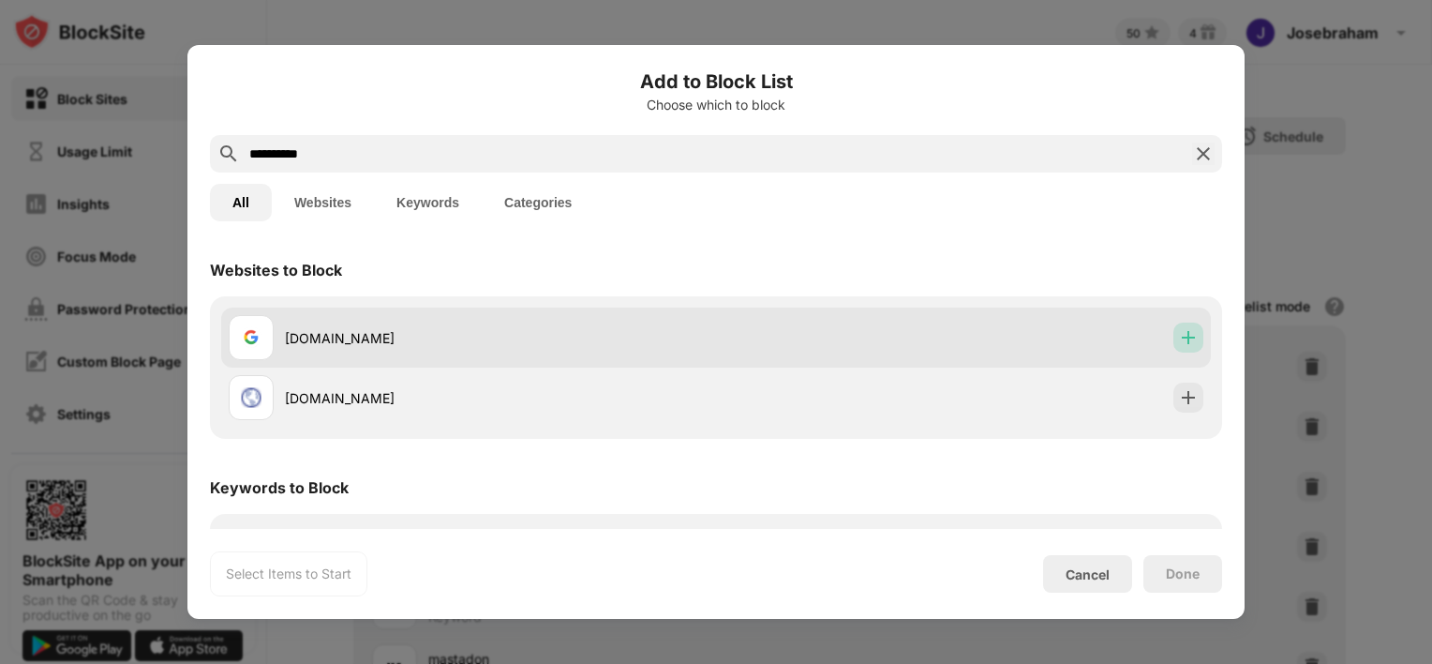
click at [1179, 341] on img at bounding box center [1188, 337] width 19 height 19
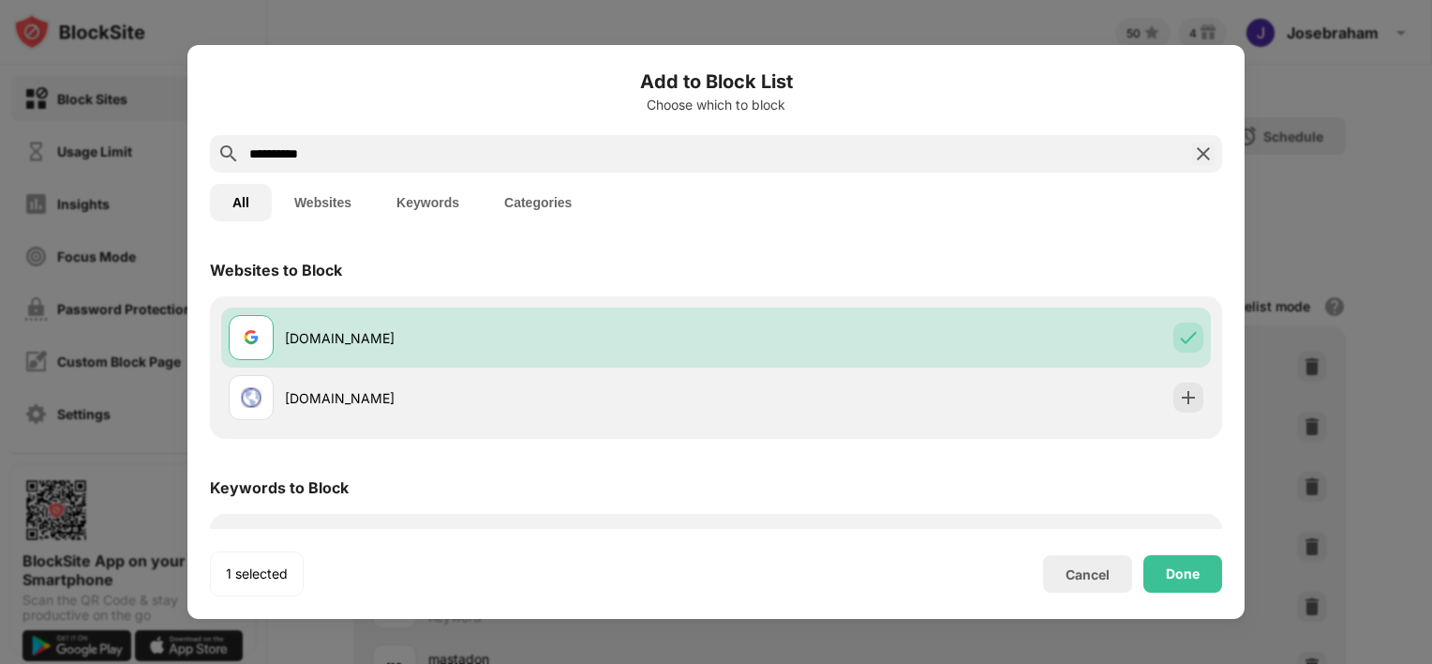
click at [315, 146] on input "**********" at bounding box center [715, 153] width 937 height 22
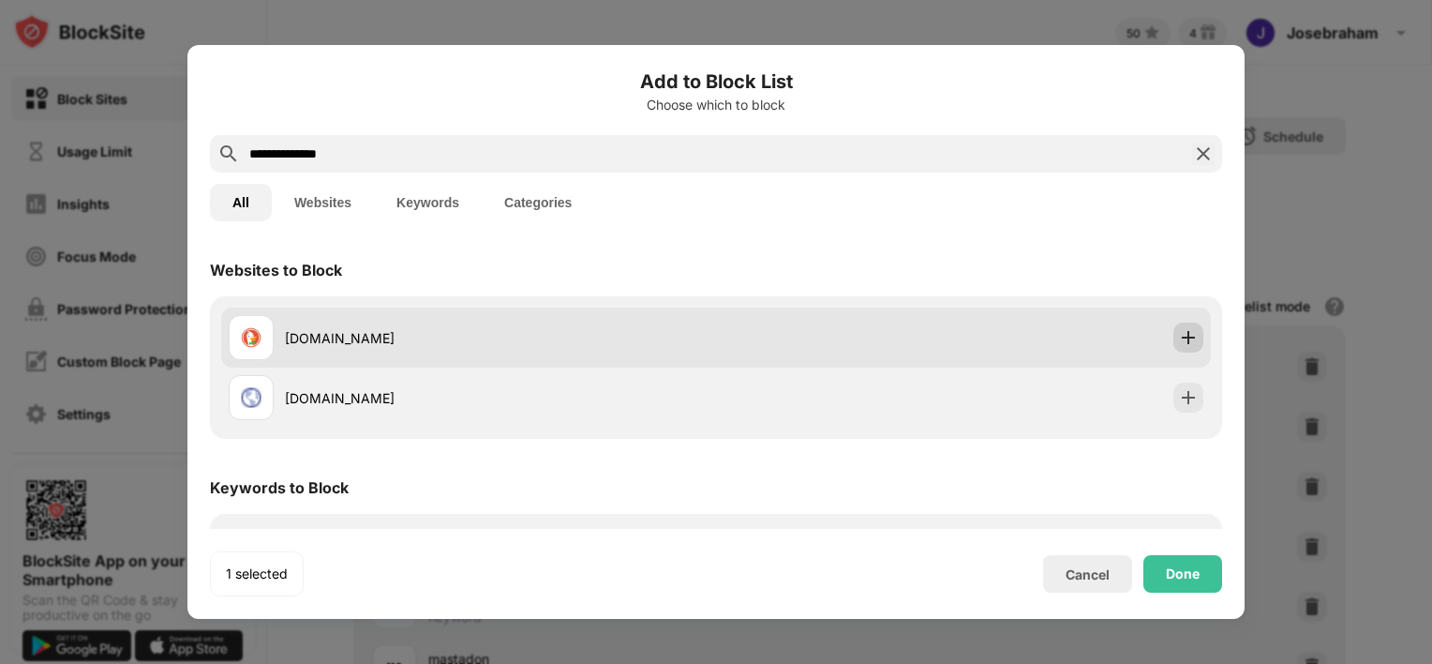
type input "**********"
click at [1179, 341] on img at bounding box center [1188, 337] width 19 height 19
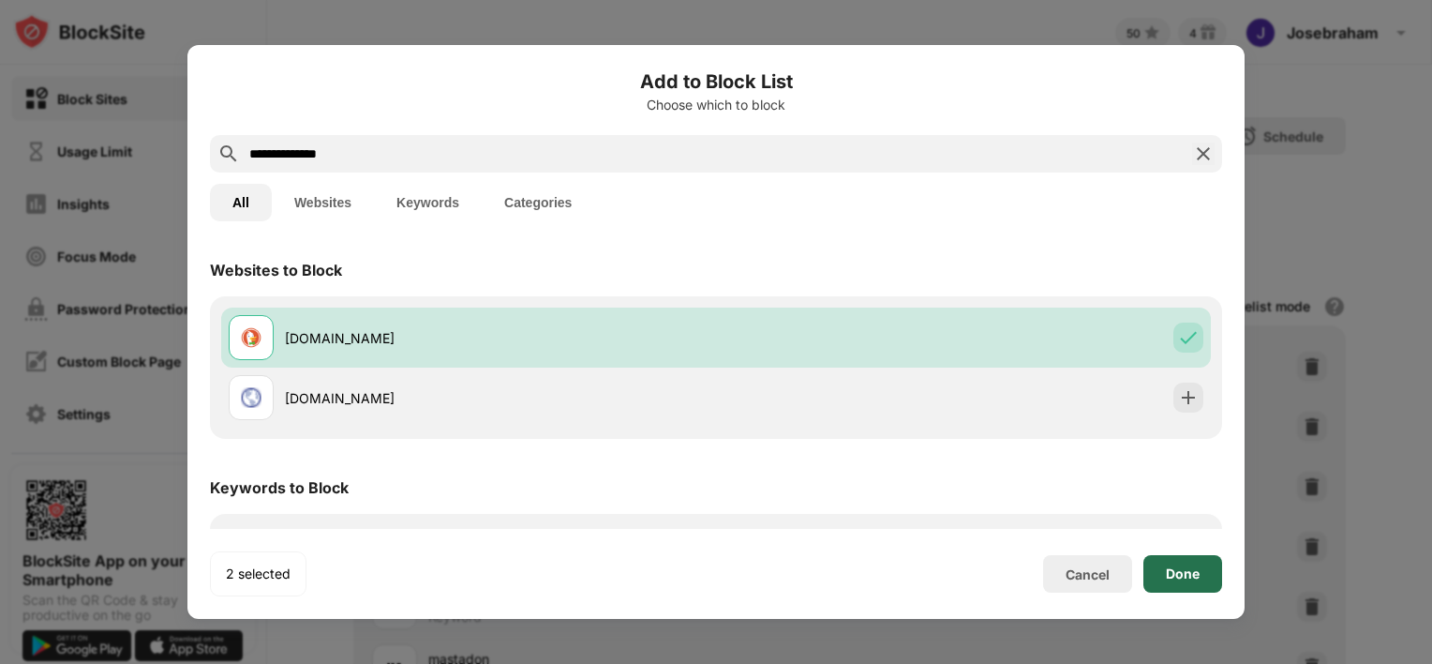
click at [1188, 577] on div "Done" at bounding box center [1183, 573] width 34 height 15
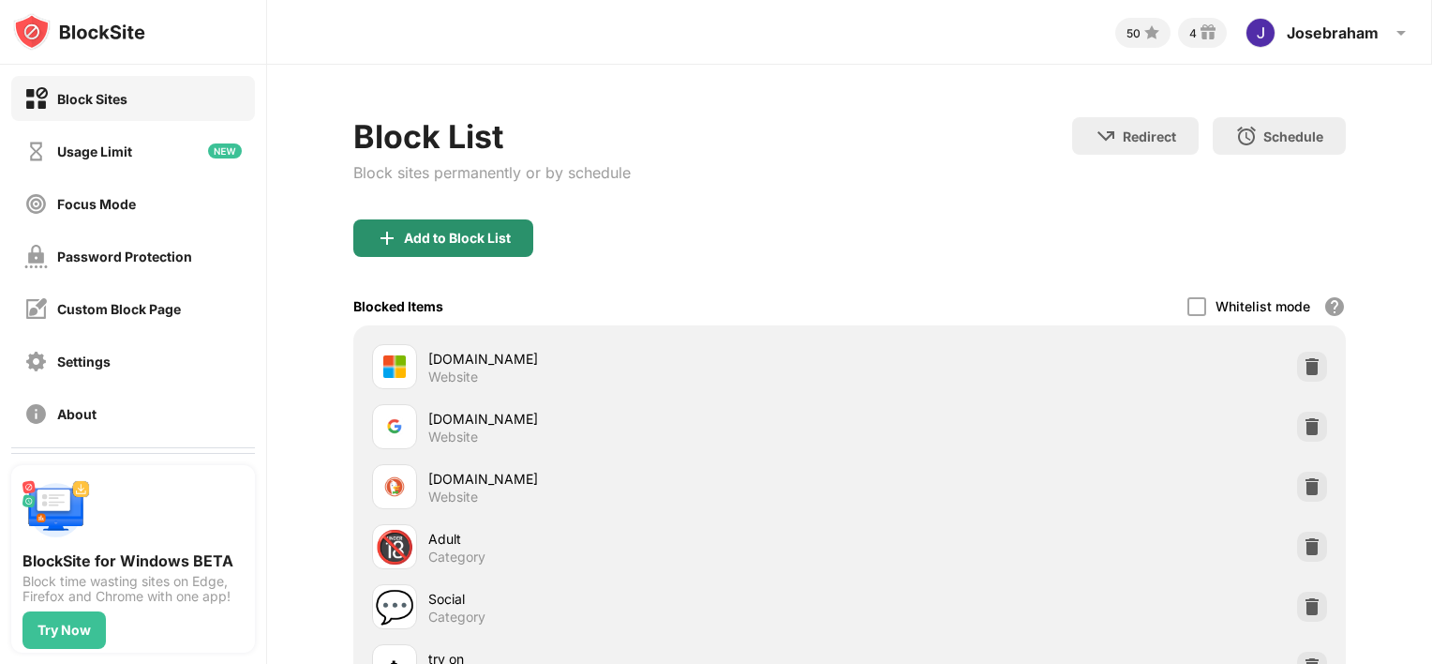
click at [429, 221] on div "Add to Block List" at bounding box center [443, 237] width 180 height 37
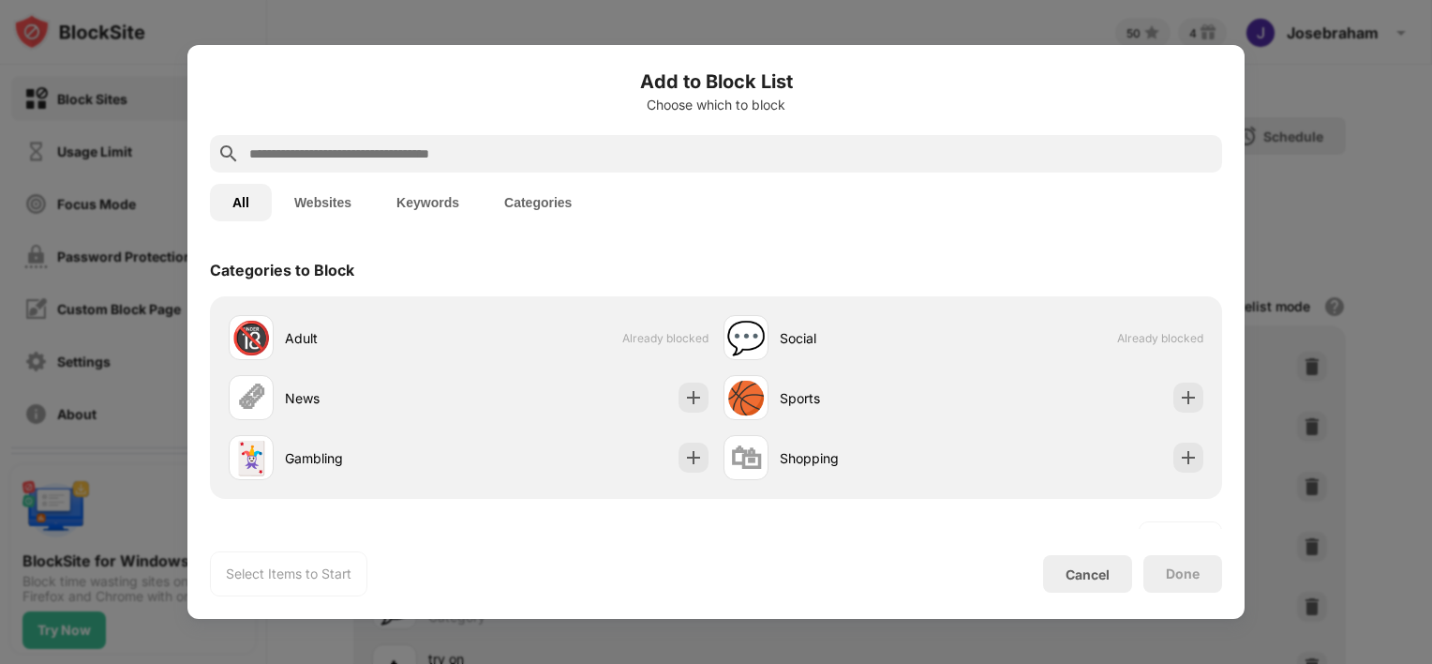
click at [1310, 164] on div at bounding box center [716, 332] width 1432 height 664
